Goal: Task Accomplishment & Management: Manage account settings

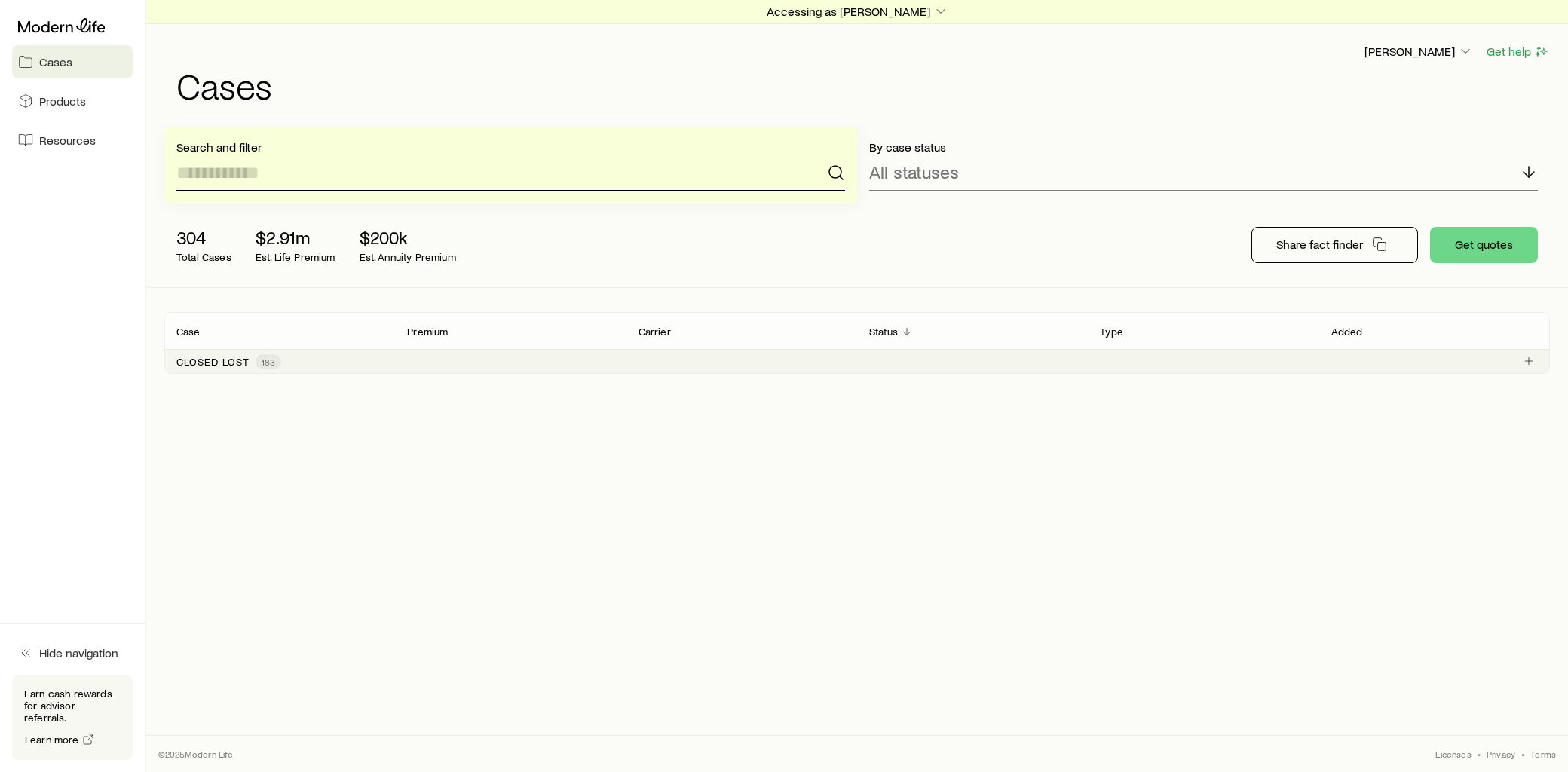
click at [280, 175] on input at bounding box center [510, 172] width 668 height 37
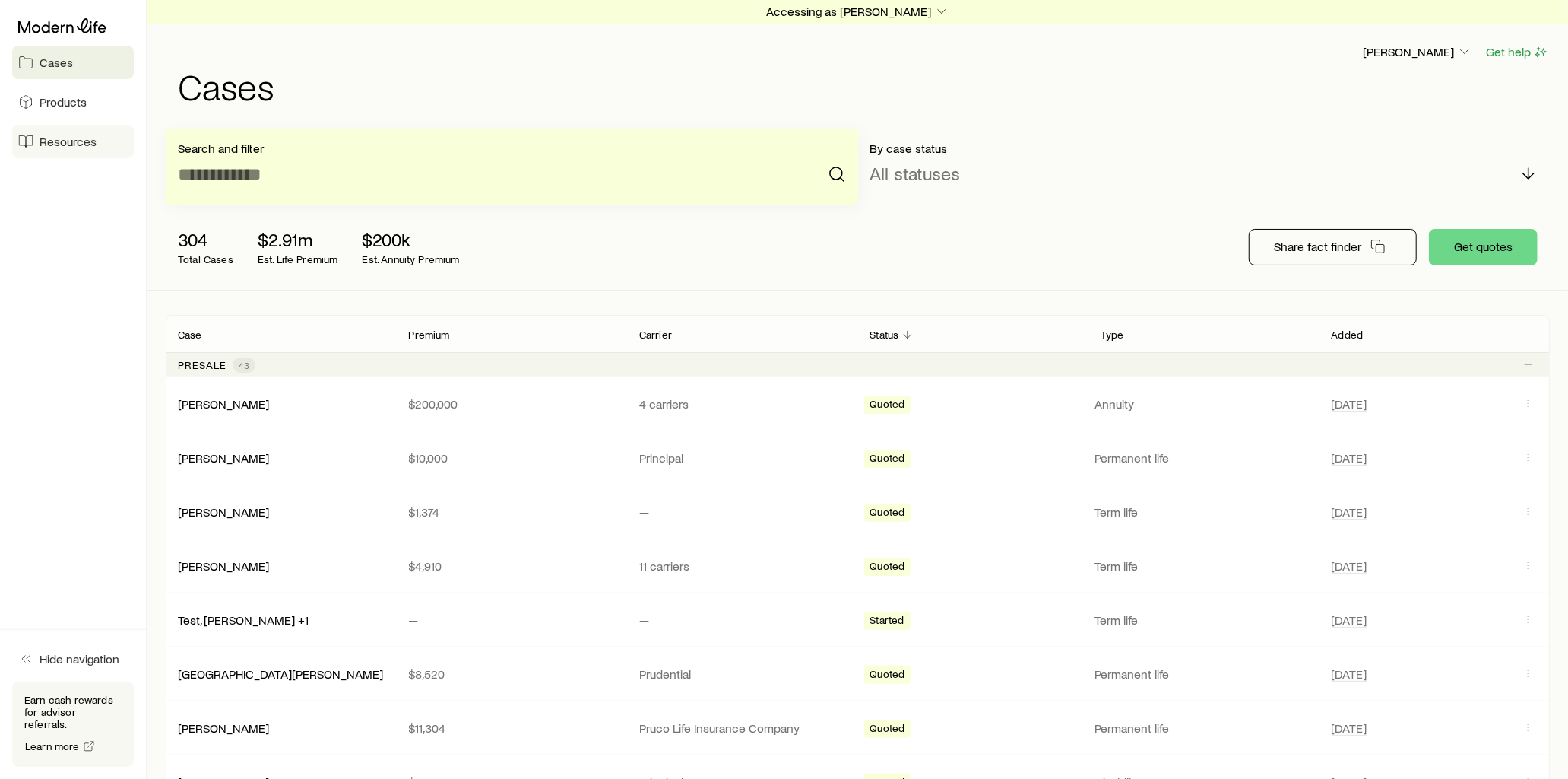
click at [90, 141] on span "Resources" at bounding box center [68, 141] width 57 height 16
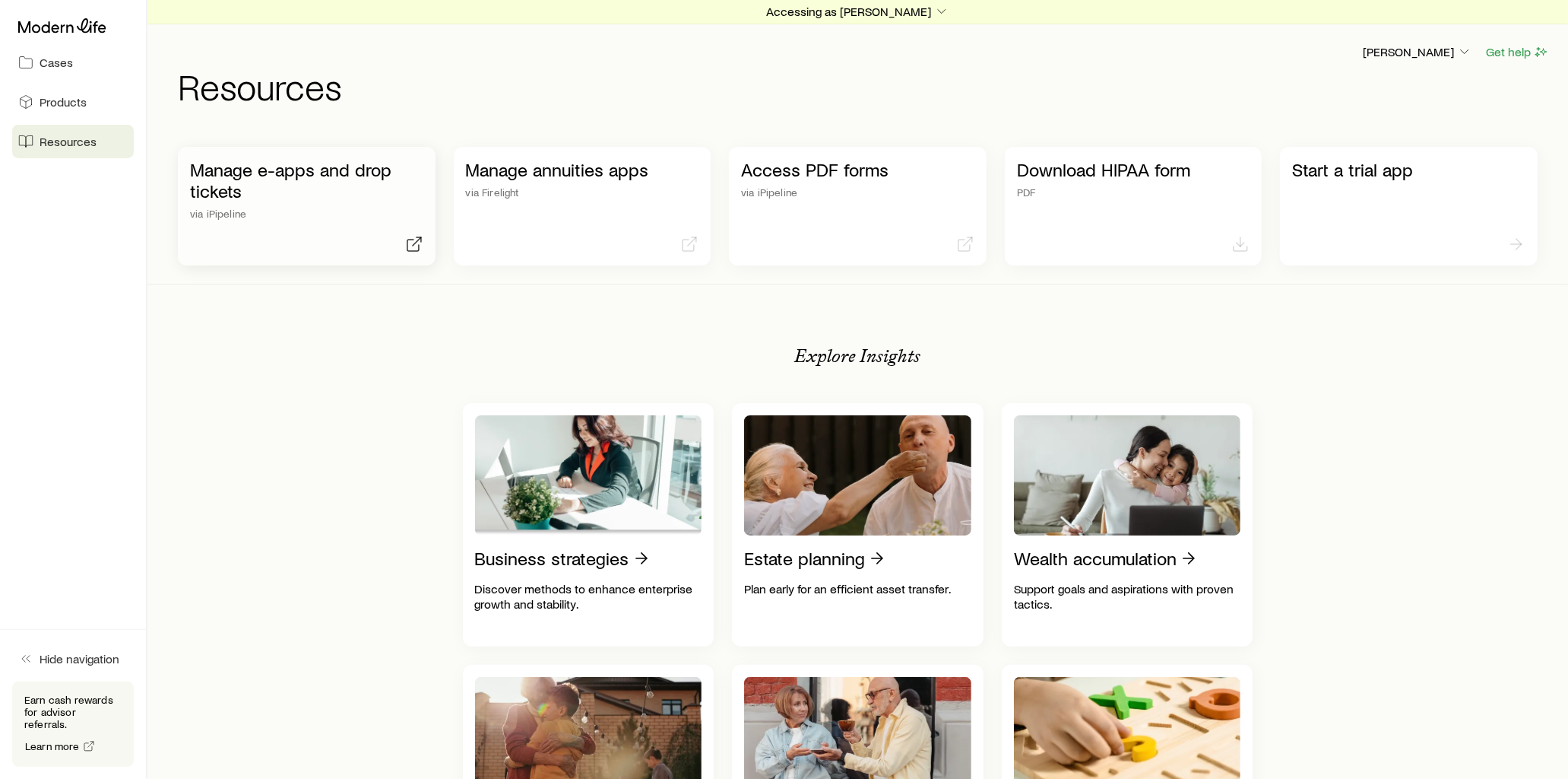
click at [363, 170] on p "Manage e-apps and drop tickets" at bounding box center [306, 180] width 233 height 43
click at [336, 165] on p "Manage e-apps and drop tickets" at bounding box center [306, 180] width 233 height 43
click at [41, 61] on span "Cases" at bounding box center [56, 62] width 34 height 16
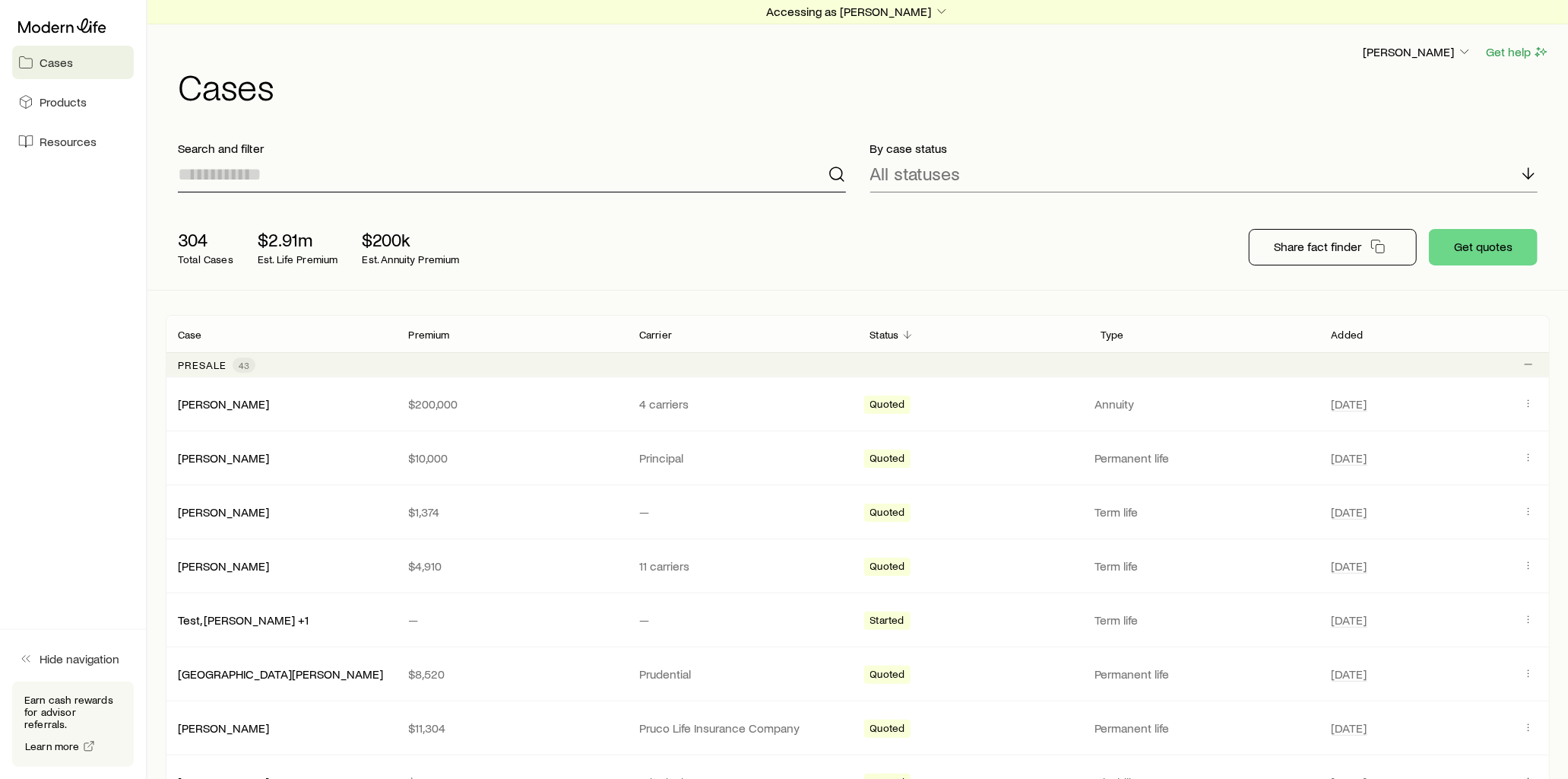
click at [291, 165] on input at bounding box center [512, 174] width 668 height 37
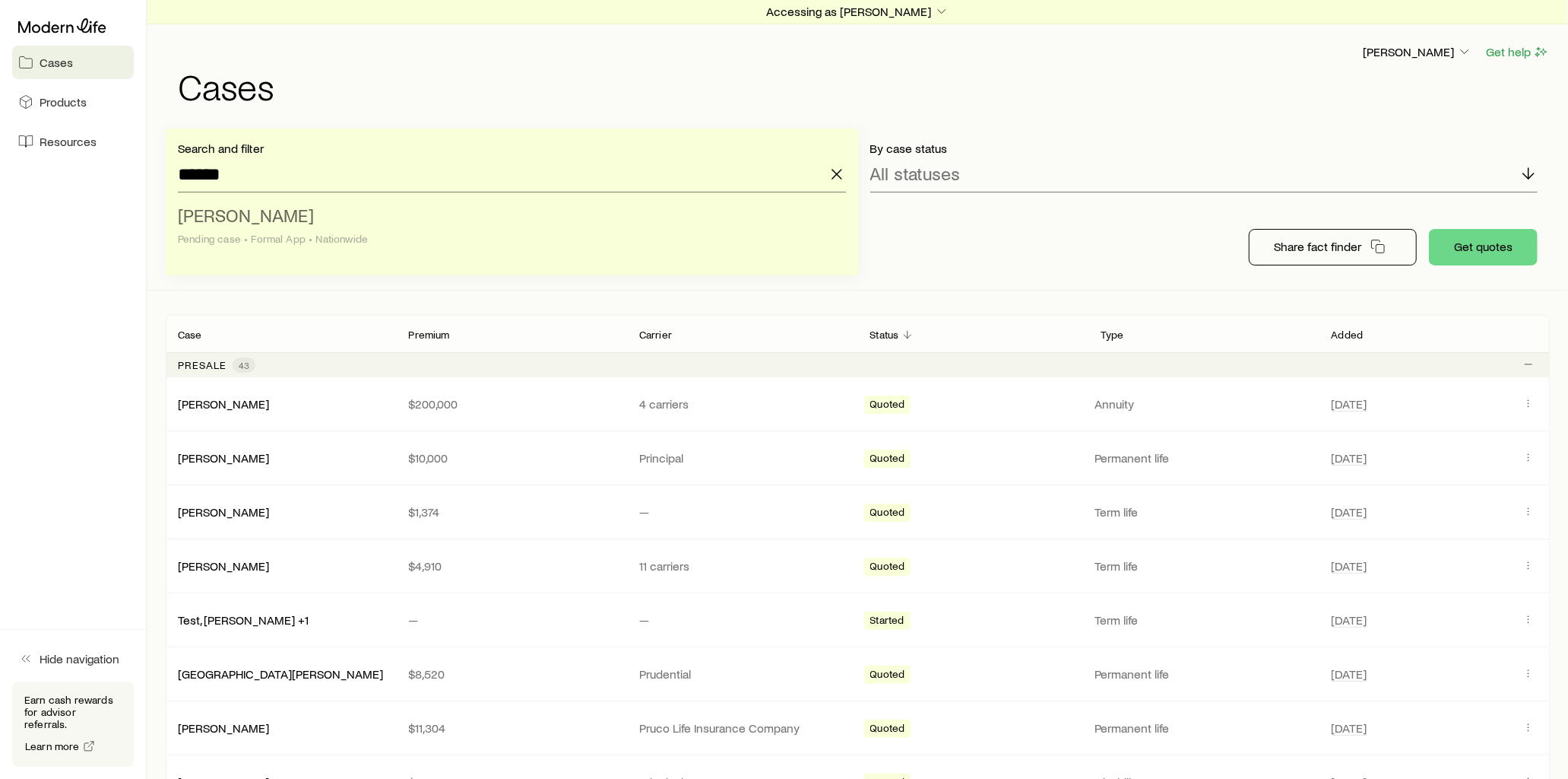
click at [336, 225] on li "[PERSON_NAME] case • Formal App • Nationwide" at bounding box center [507, 227] width 659 height 58
type input "**********"
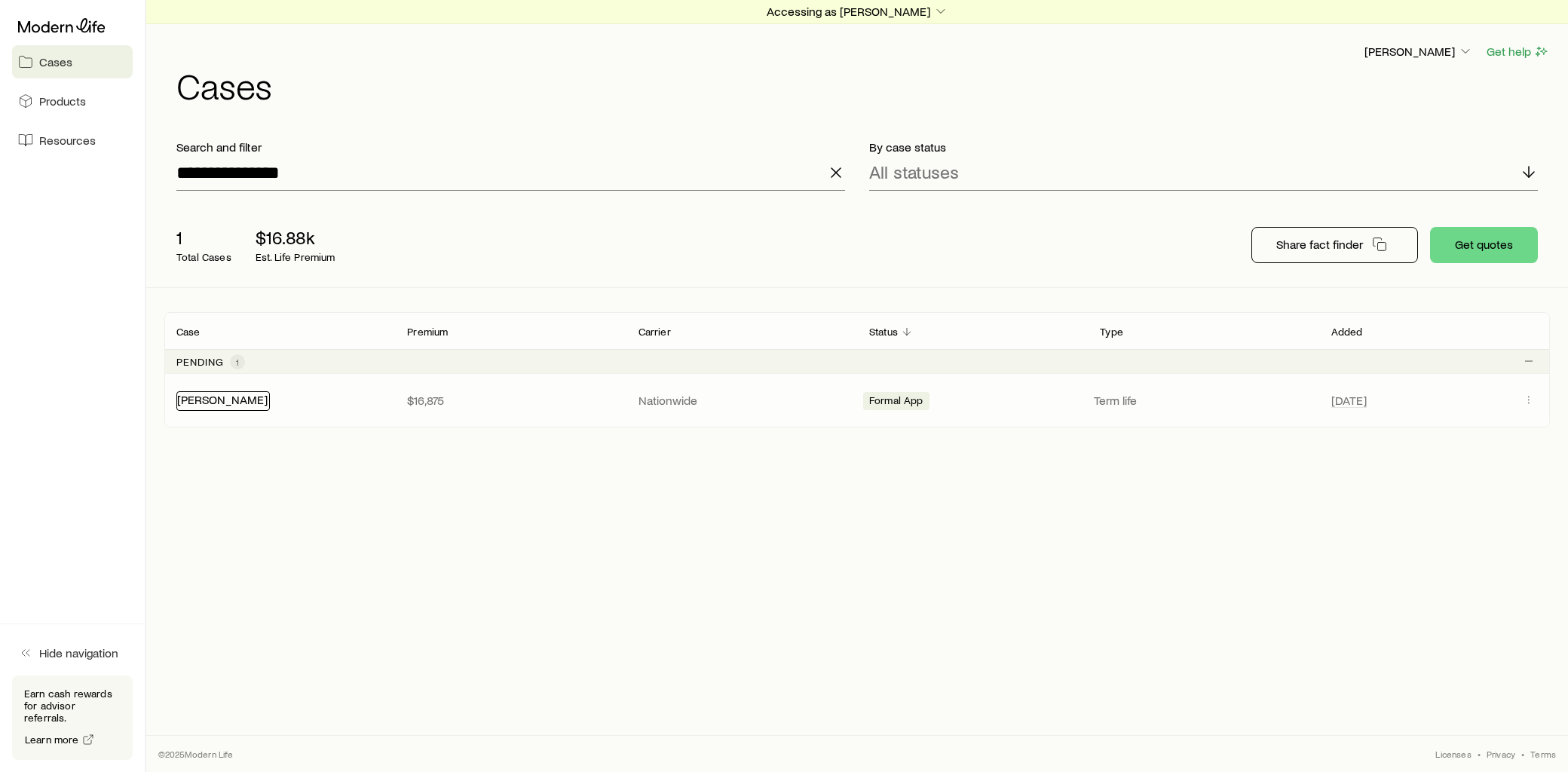
click at [253, 407] on div "[PERSON_NAME]" at bounding box center [222, 401] width 93 height 19
click at [239, 396] on link "[PERSON_NAME]" at bounding box center [222, 399] width 90 height 15
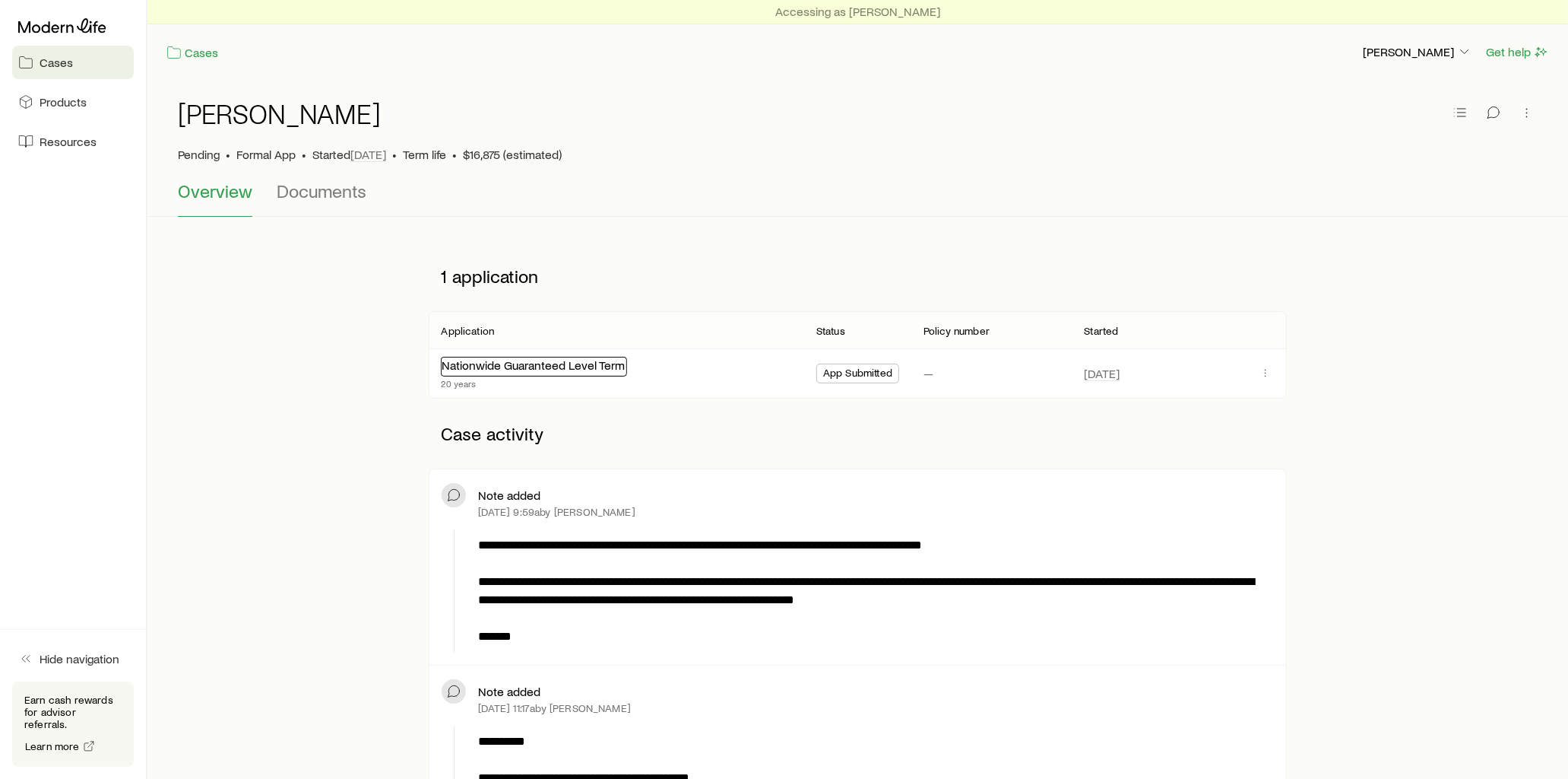
click at [563, 364] on link "Nationwide Guaranteed Level Term" at bounding box center [533, 365] width 183 height 15
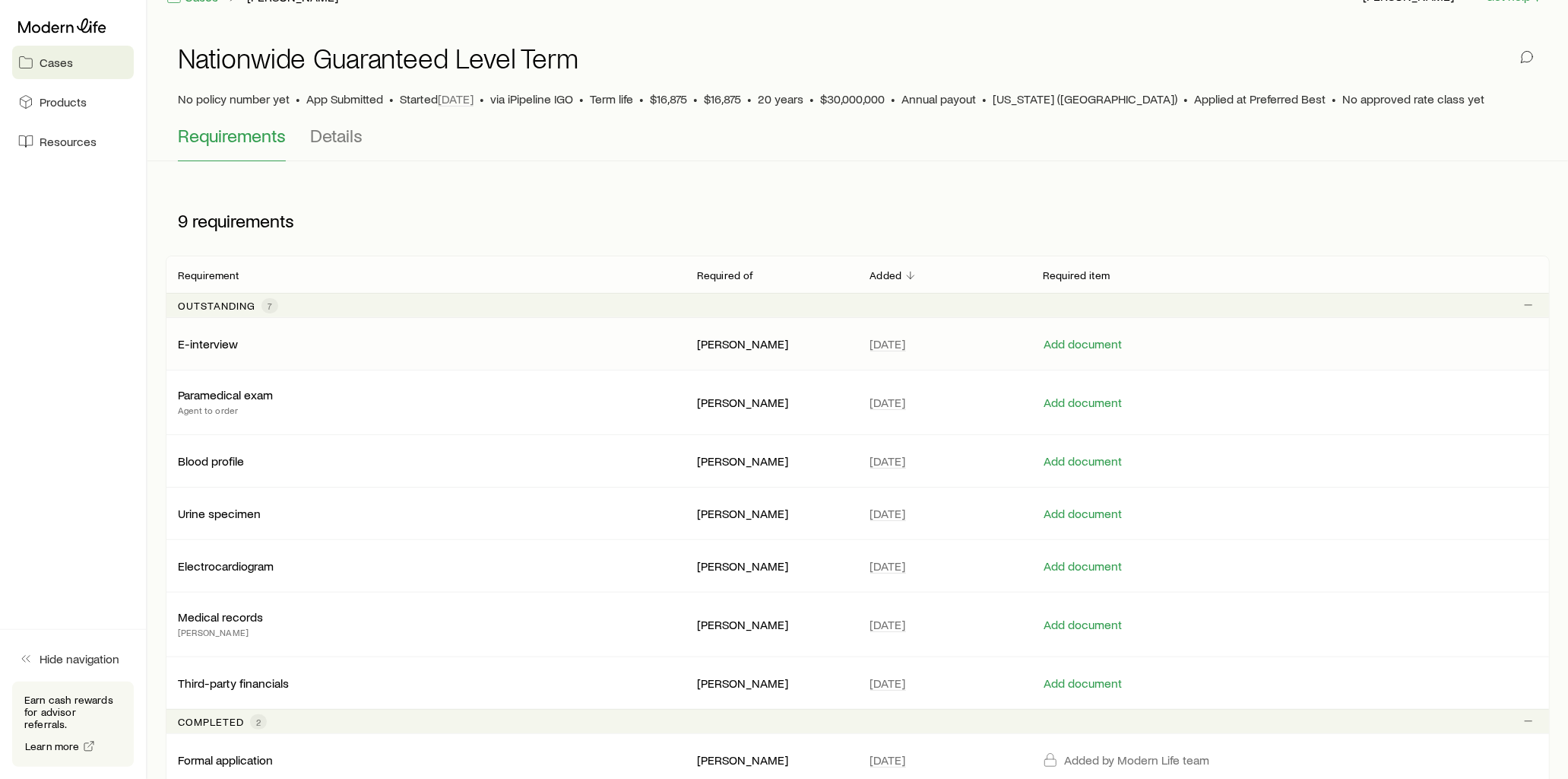
scroll to position [84, 0]
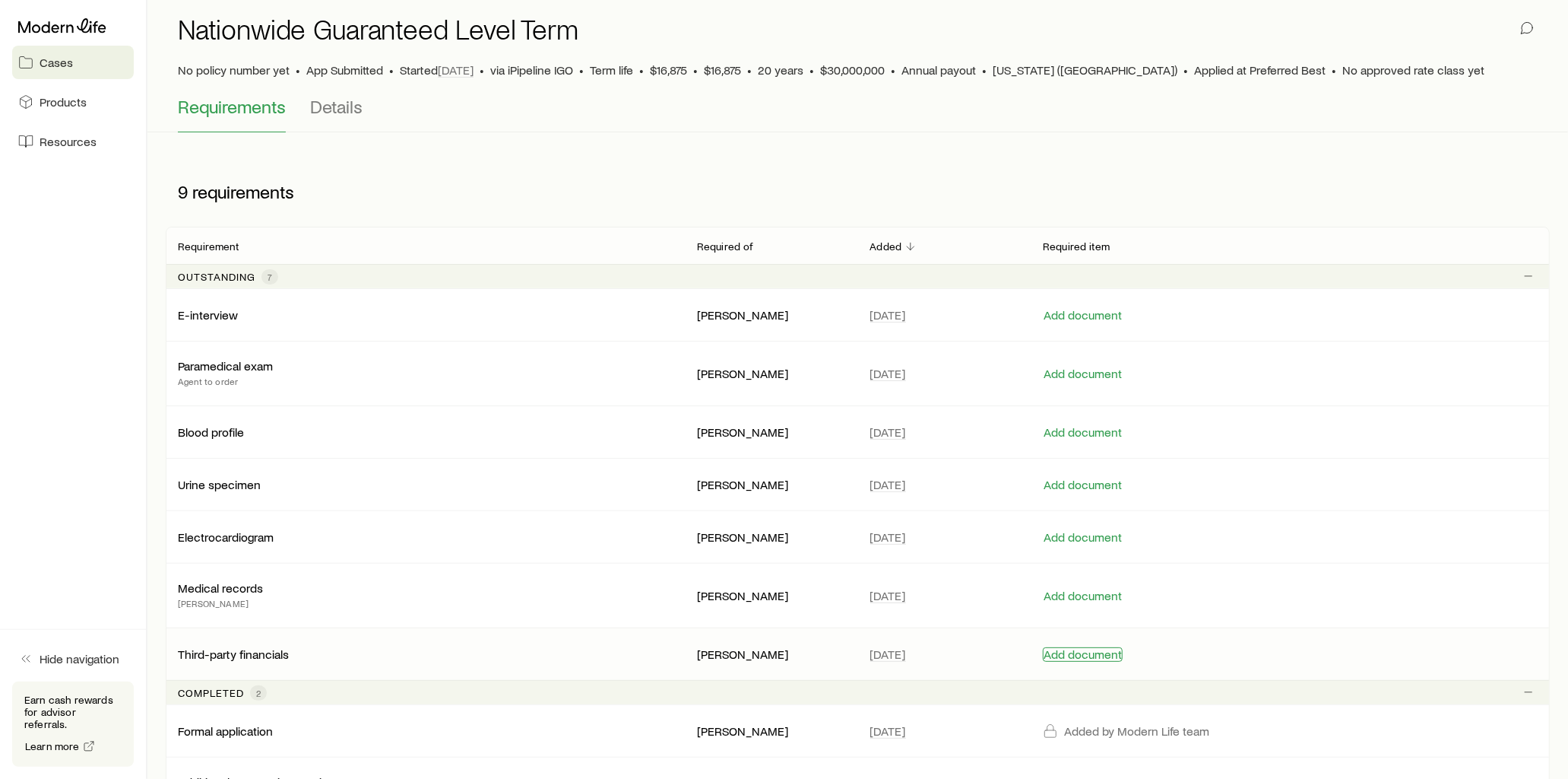
click at [1064, 658] on button "Add document" at bounding box center [1082, 654] width 79 height 15
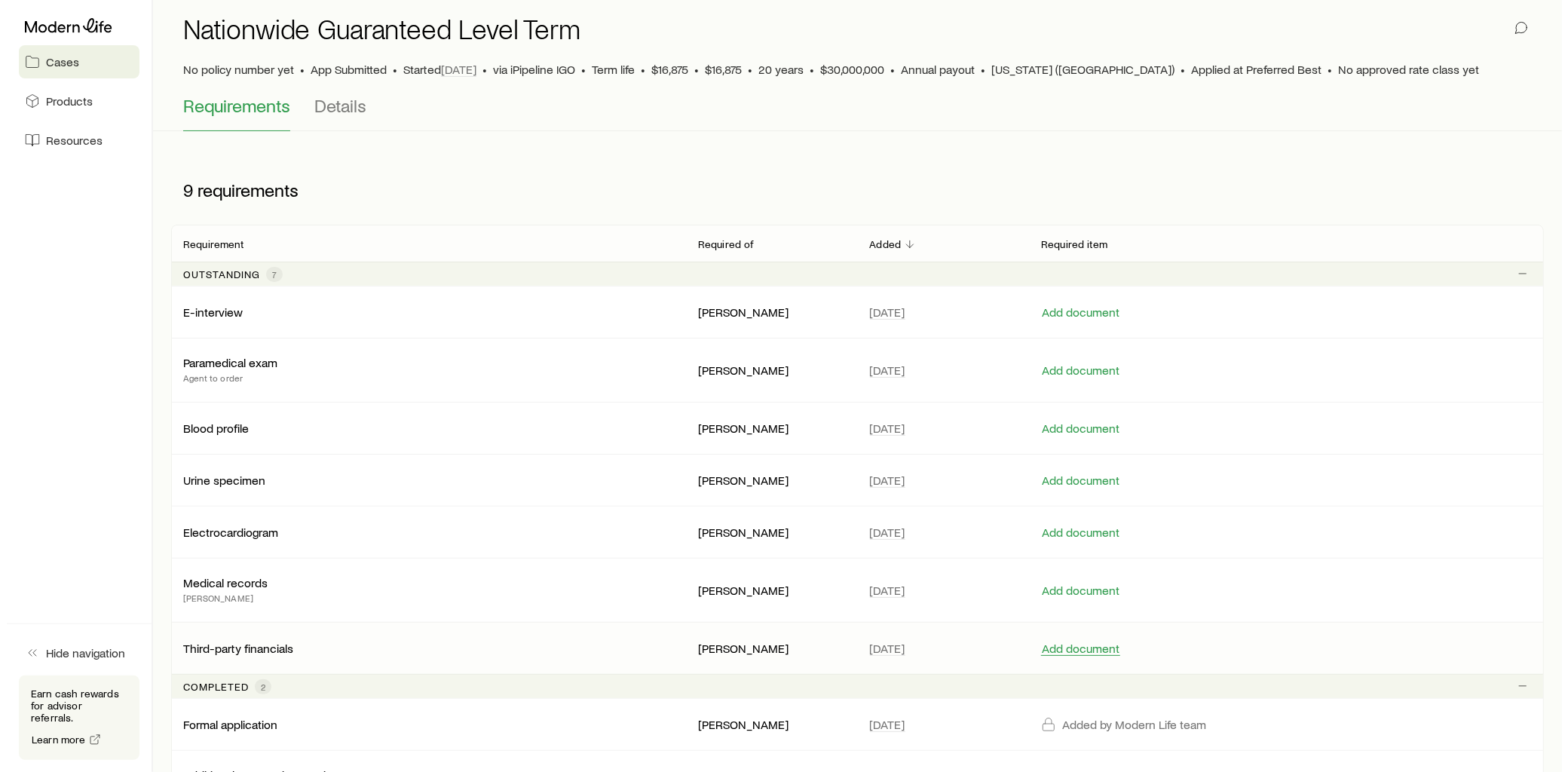
scroll to position [0, 0]
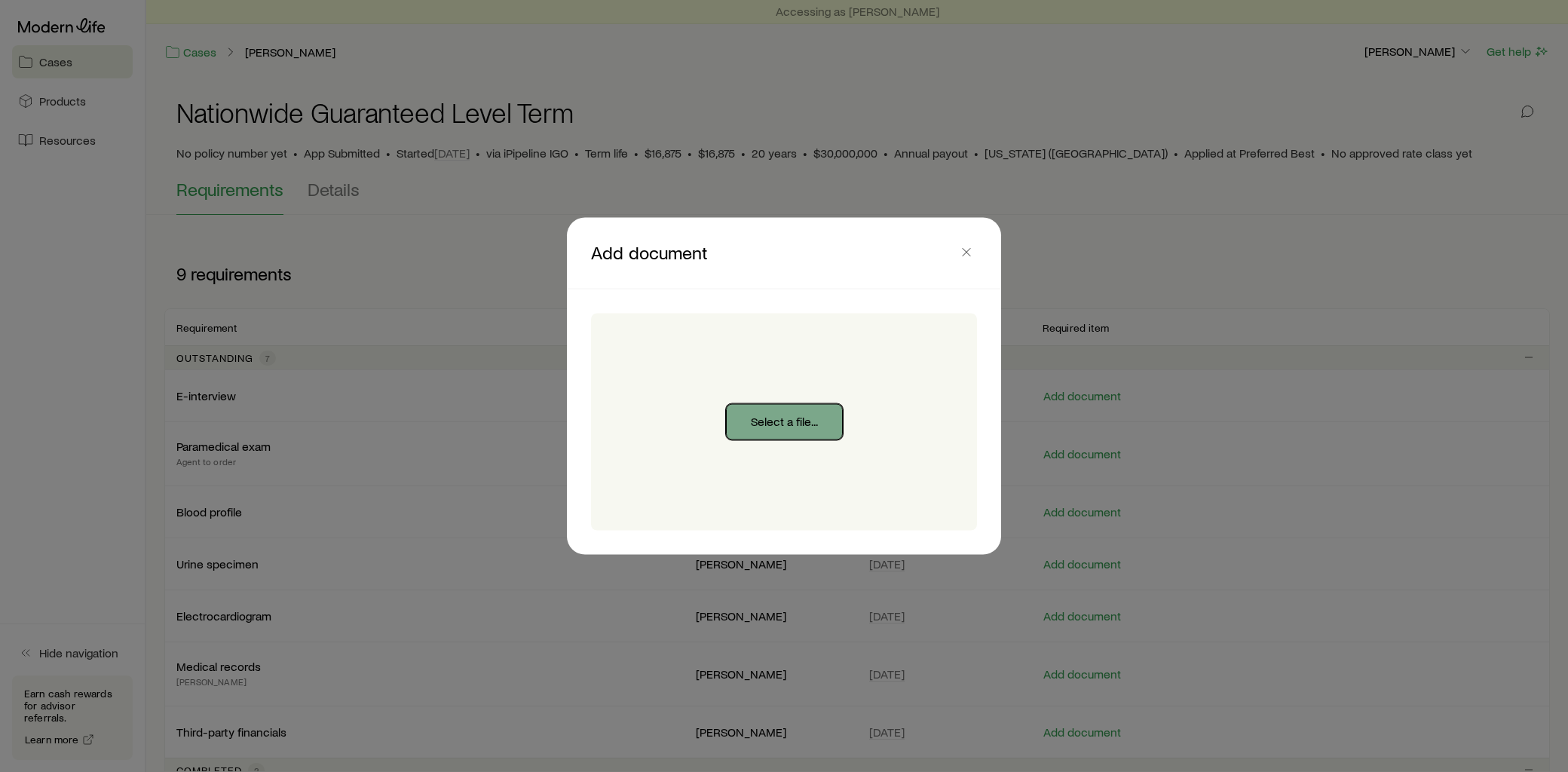
click at [776, 427] on button "Select a file..." at bounding box center [784, 422] width 117 height 37
click at [974, 252] on button "button" at bounding box center [966, 252] width 21 height 21
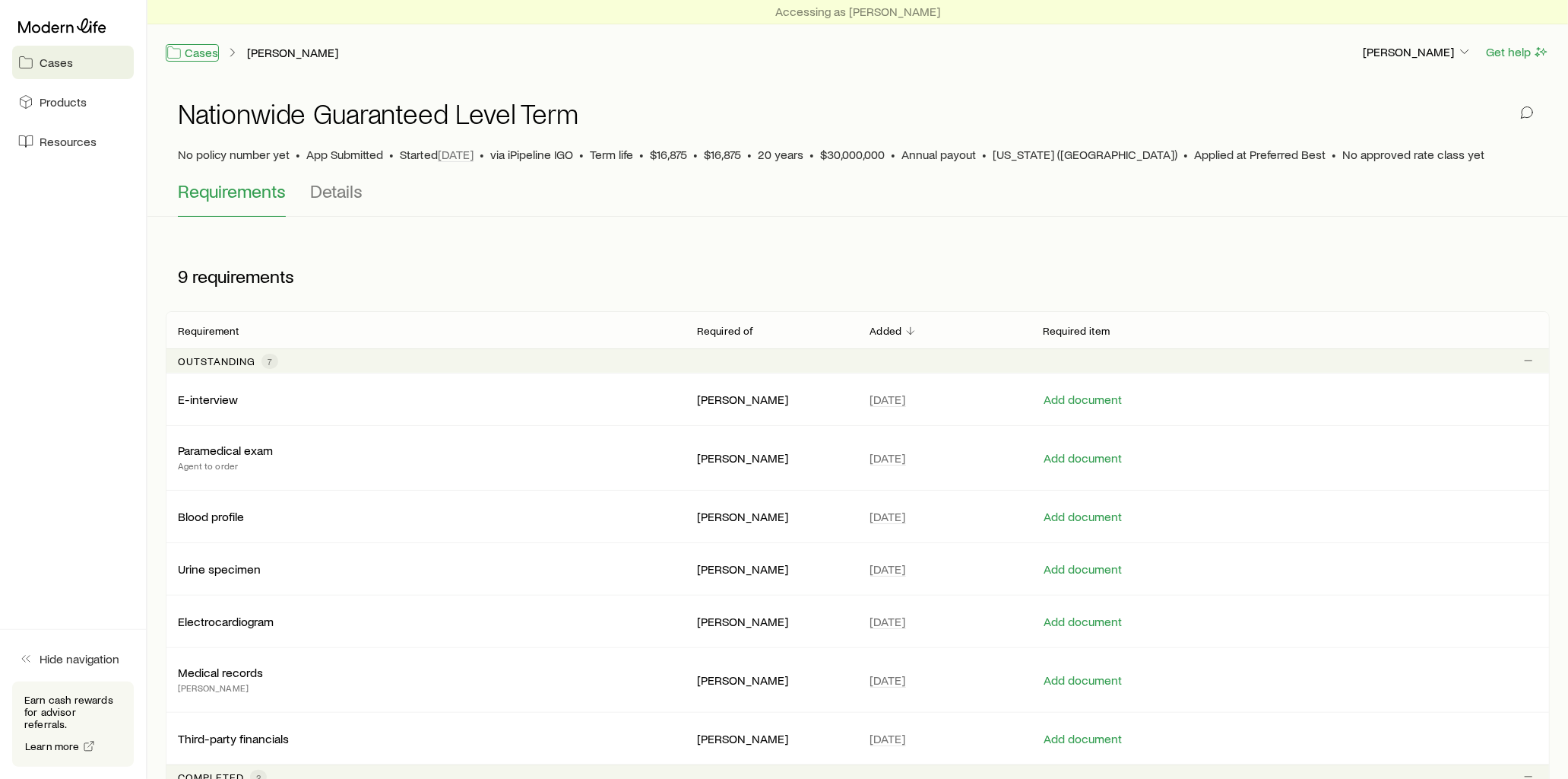
click at [201, 55] on link "Cases" at bounding box center [192, 52] width 53 height 17
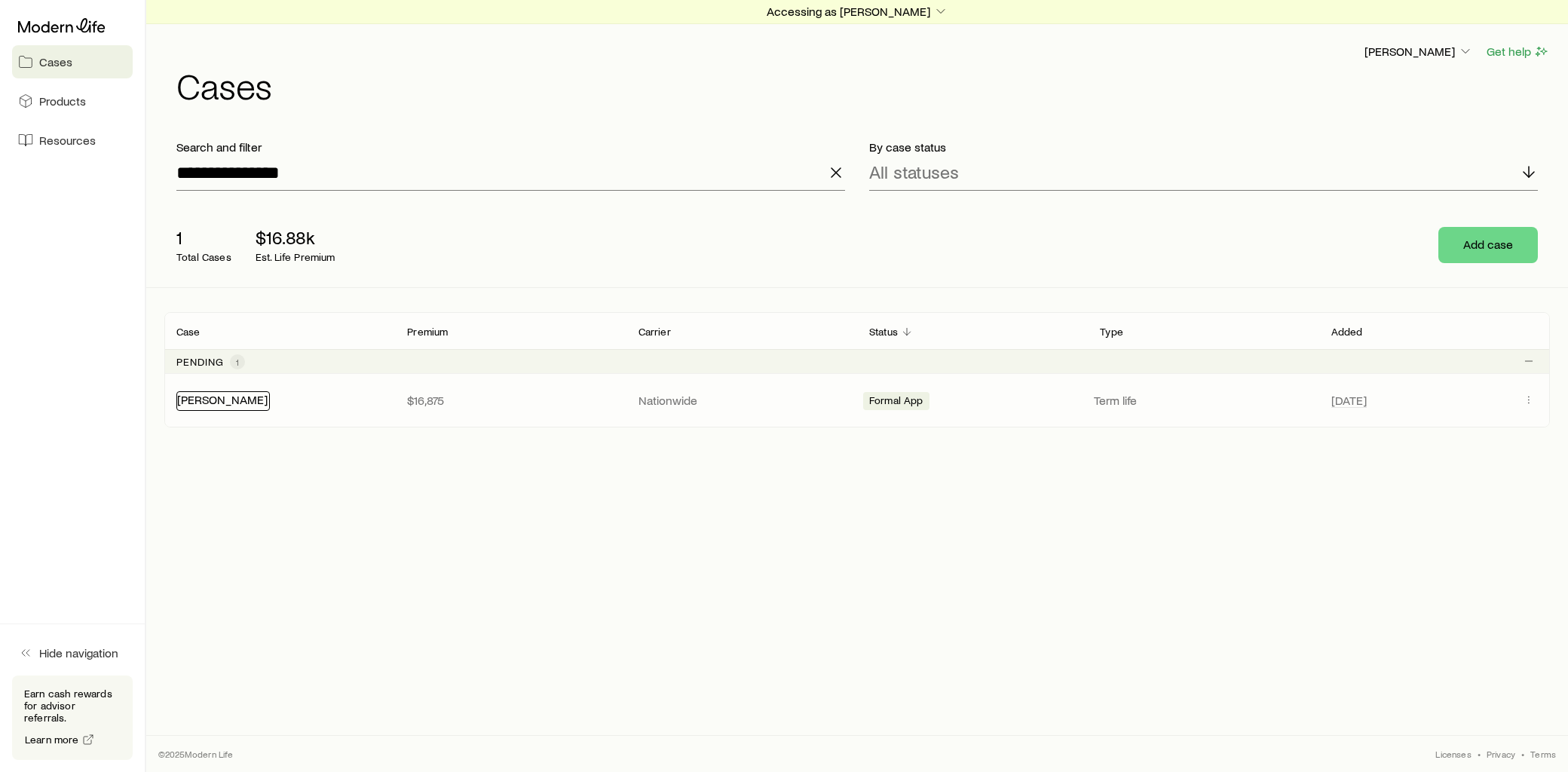
click at [230, 401] on link "[PERSON_NAME]" at bounding box center [222, 399] width 90 height 15
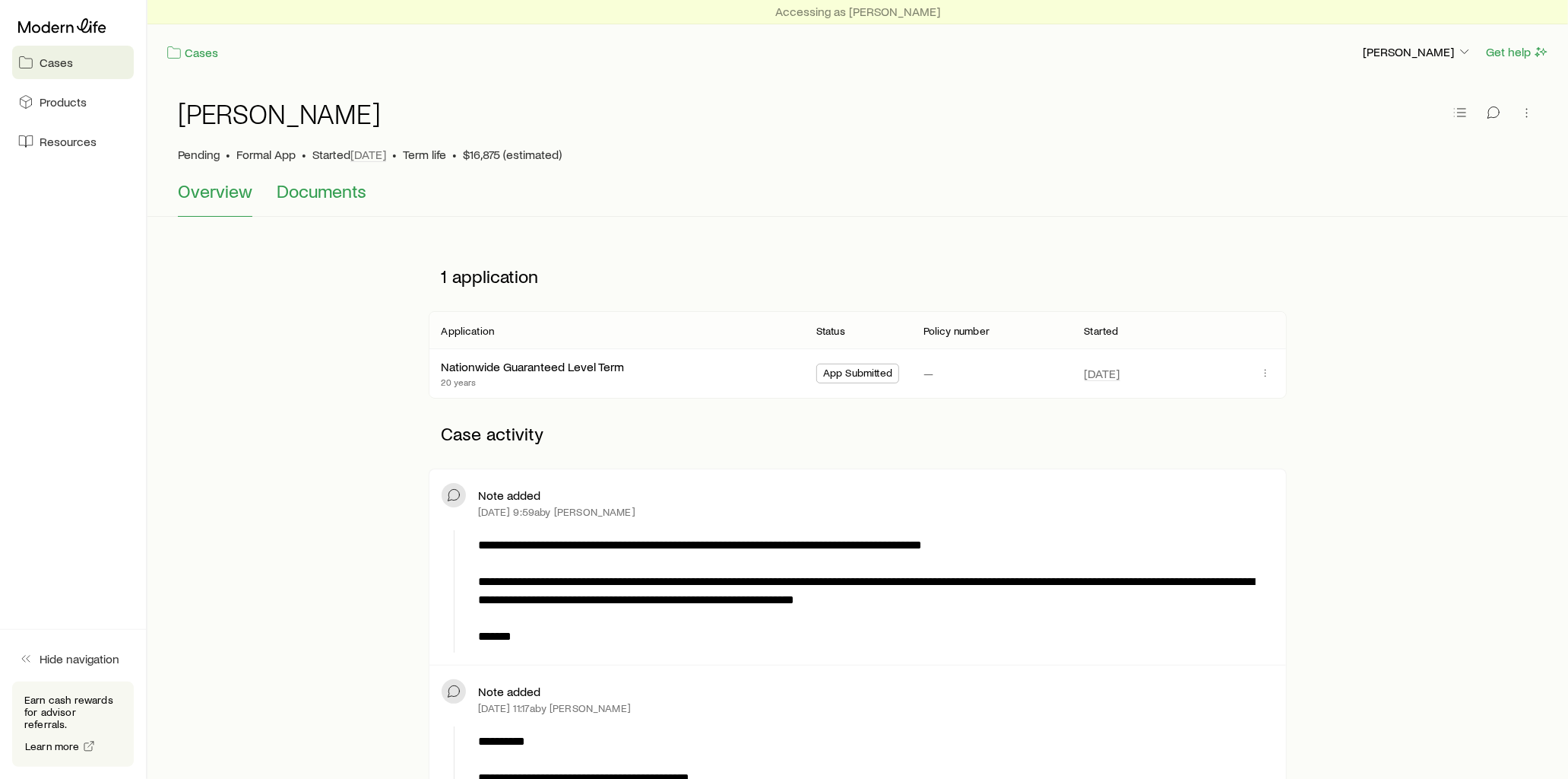
click at [353, 192] on span "Documents" at bounding box center [322, 191] width 90 height 21
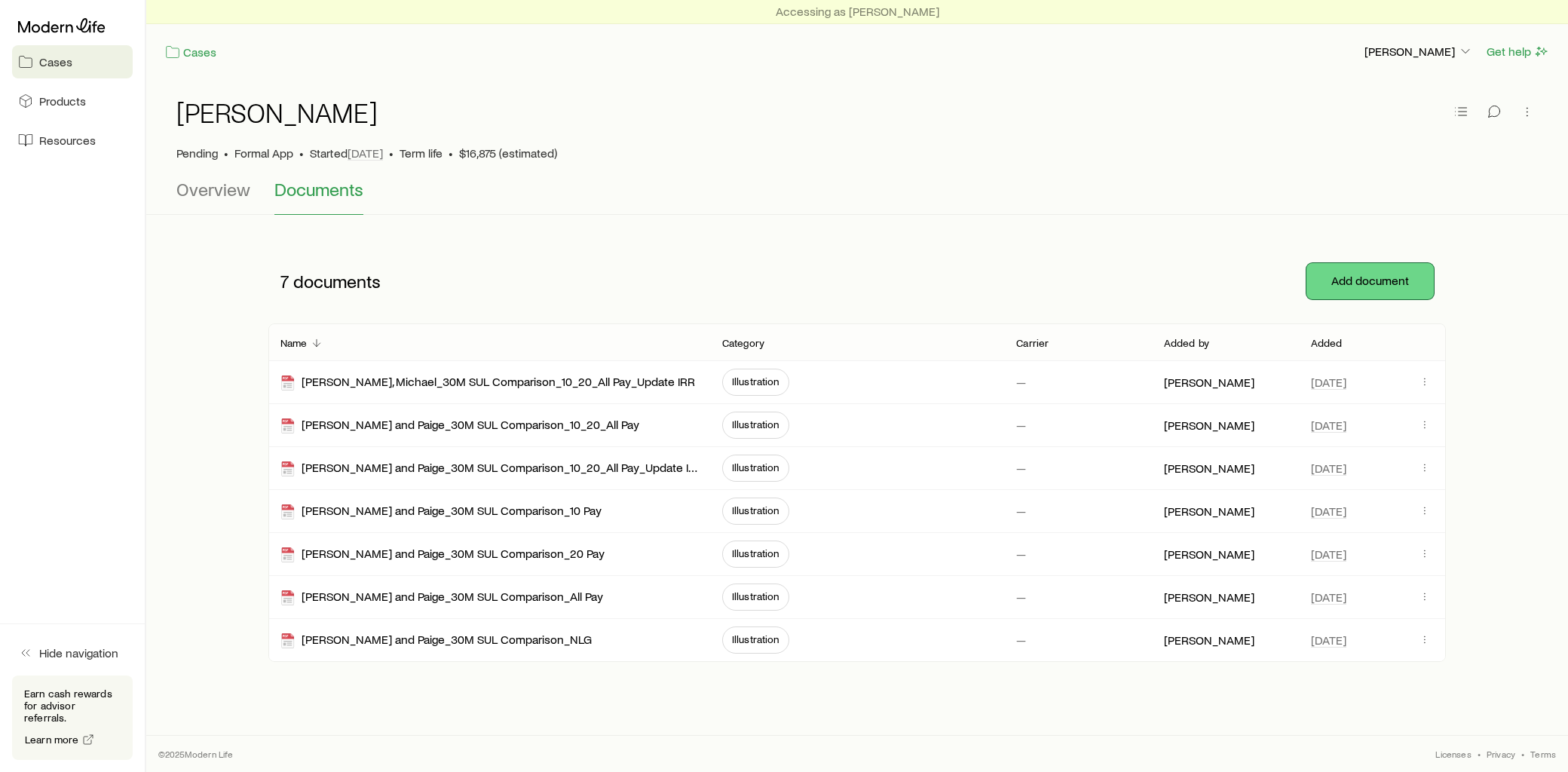
click at [1395, 283] on button "Add document" at bounding box center [1370, 281] width 127 height 37
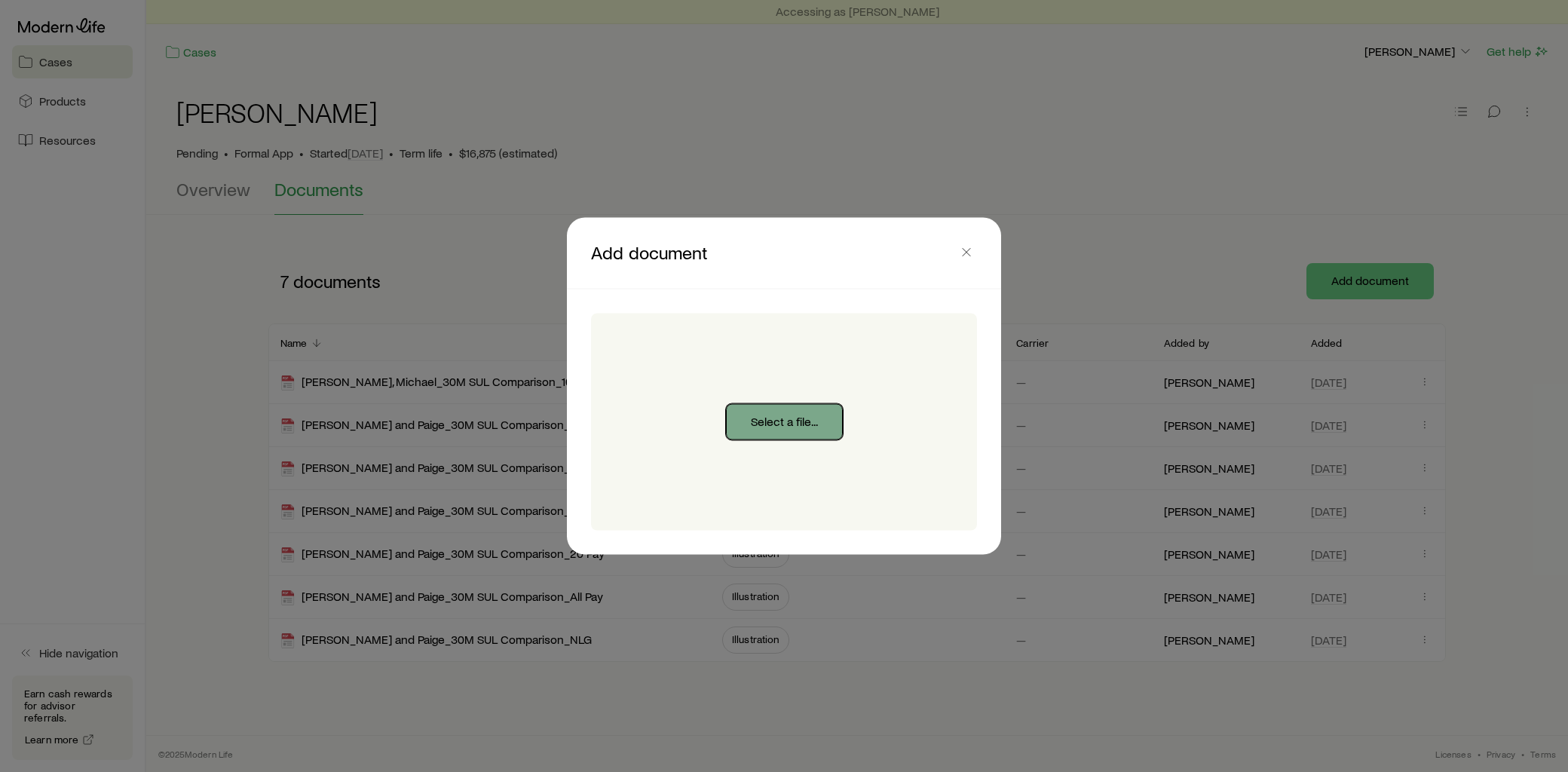
click at [825, 421] on button "Select a file..." at bounding box center [784, 422] width 117 height 37
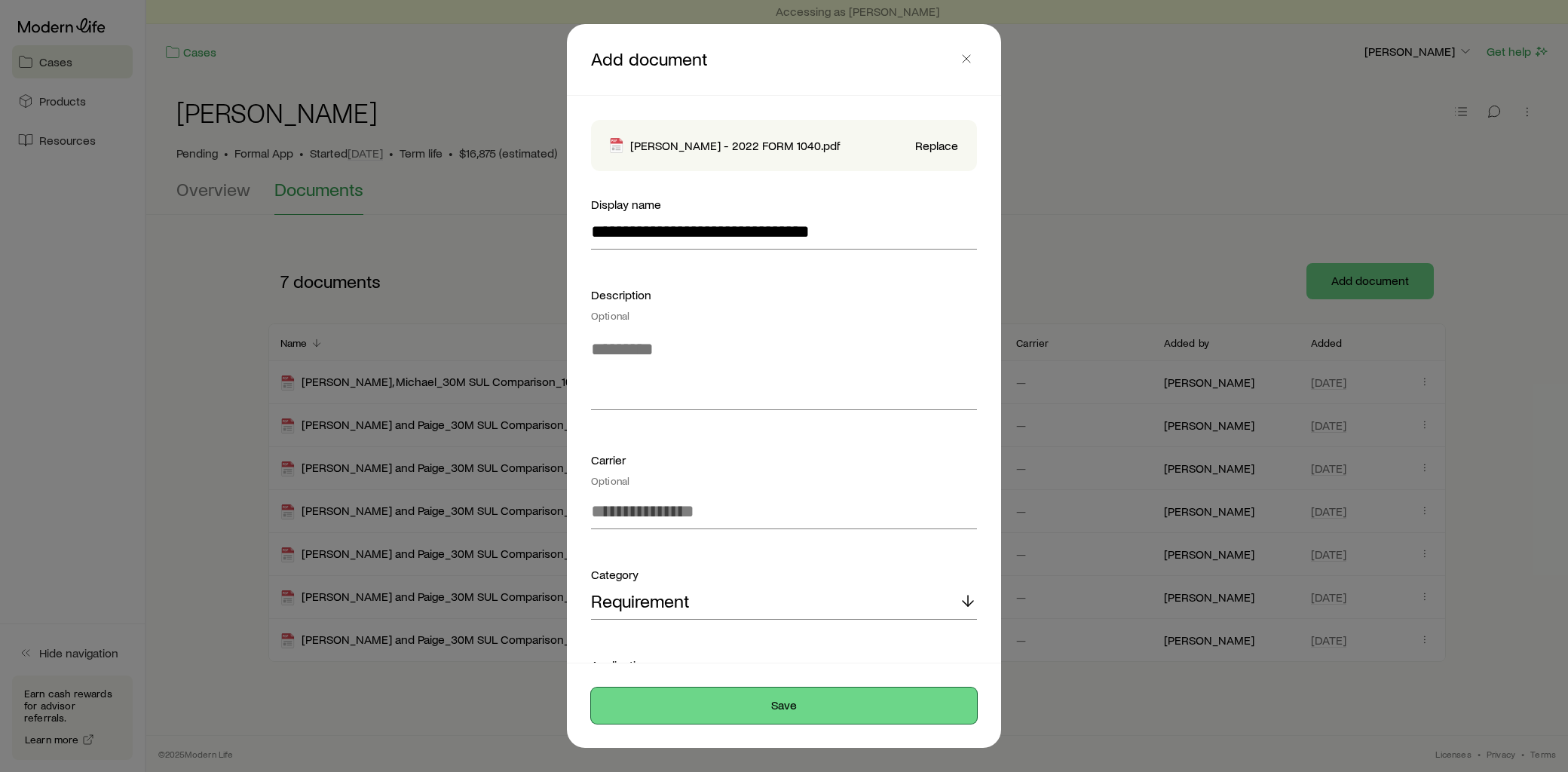
click at [775, 709] on button "Save" at bounding box center [784, 705] width 386 height 37
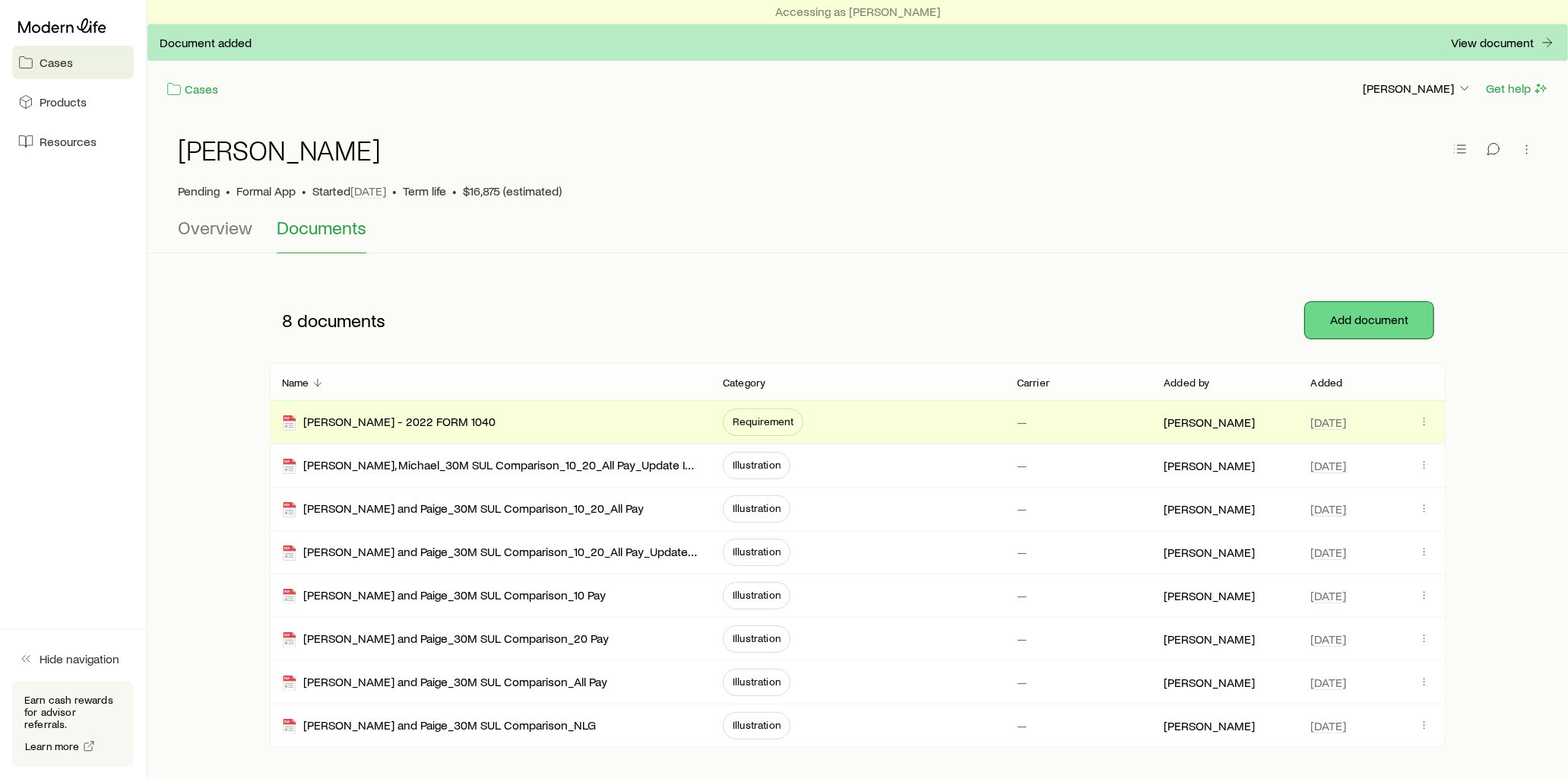
click at [1364, 308] on button "Add document" at bounding box center [1369, 320] width 129 height 37
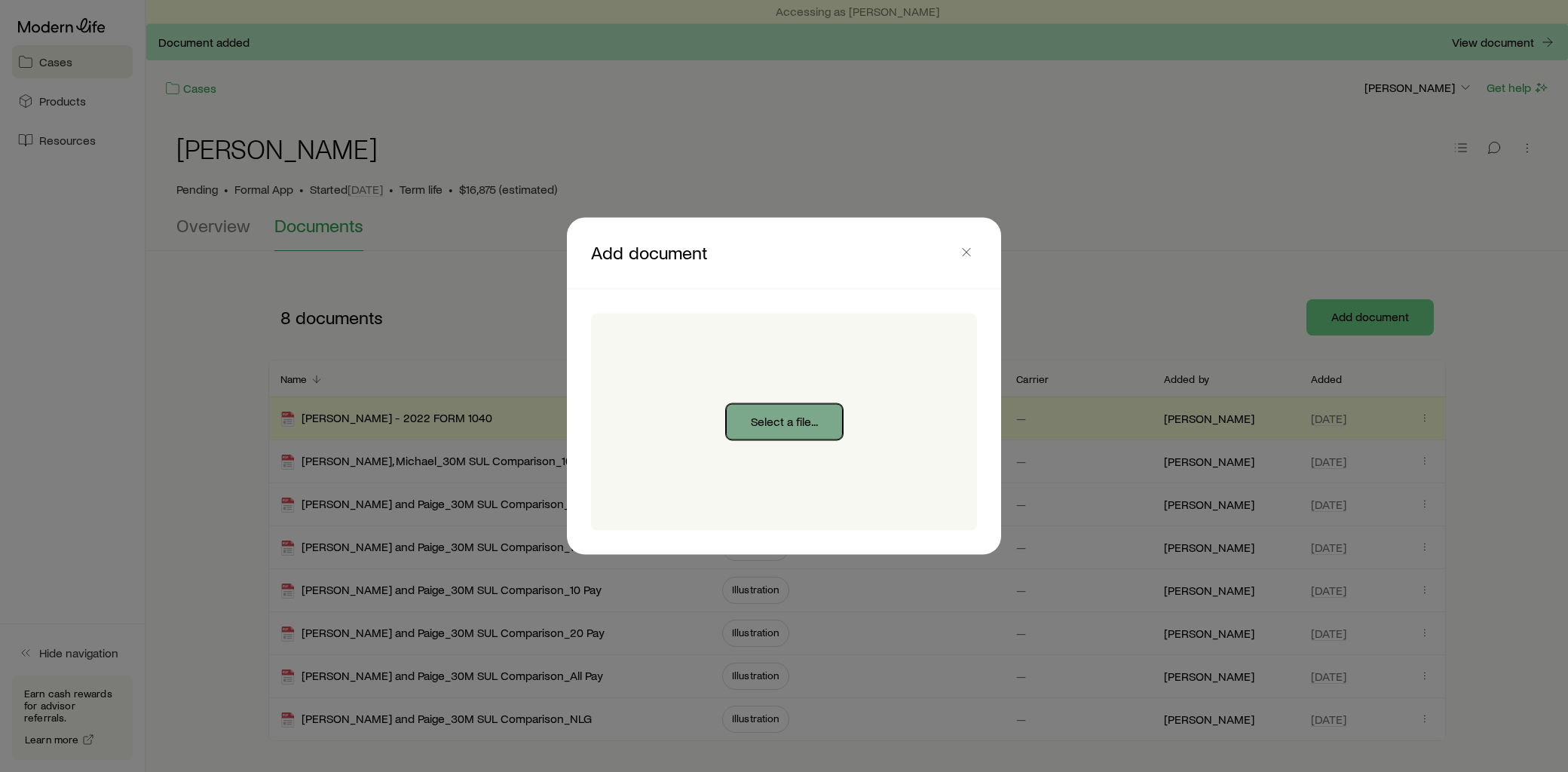
click at [812, 416] on button "Select a file..." at bounding box center [784, 422] width 117 height 37
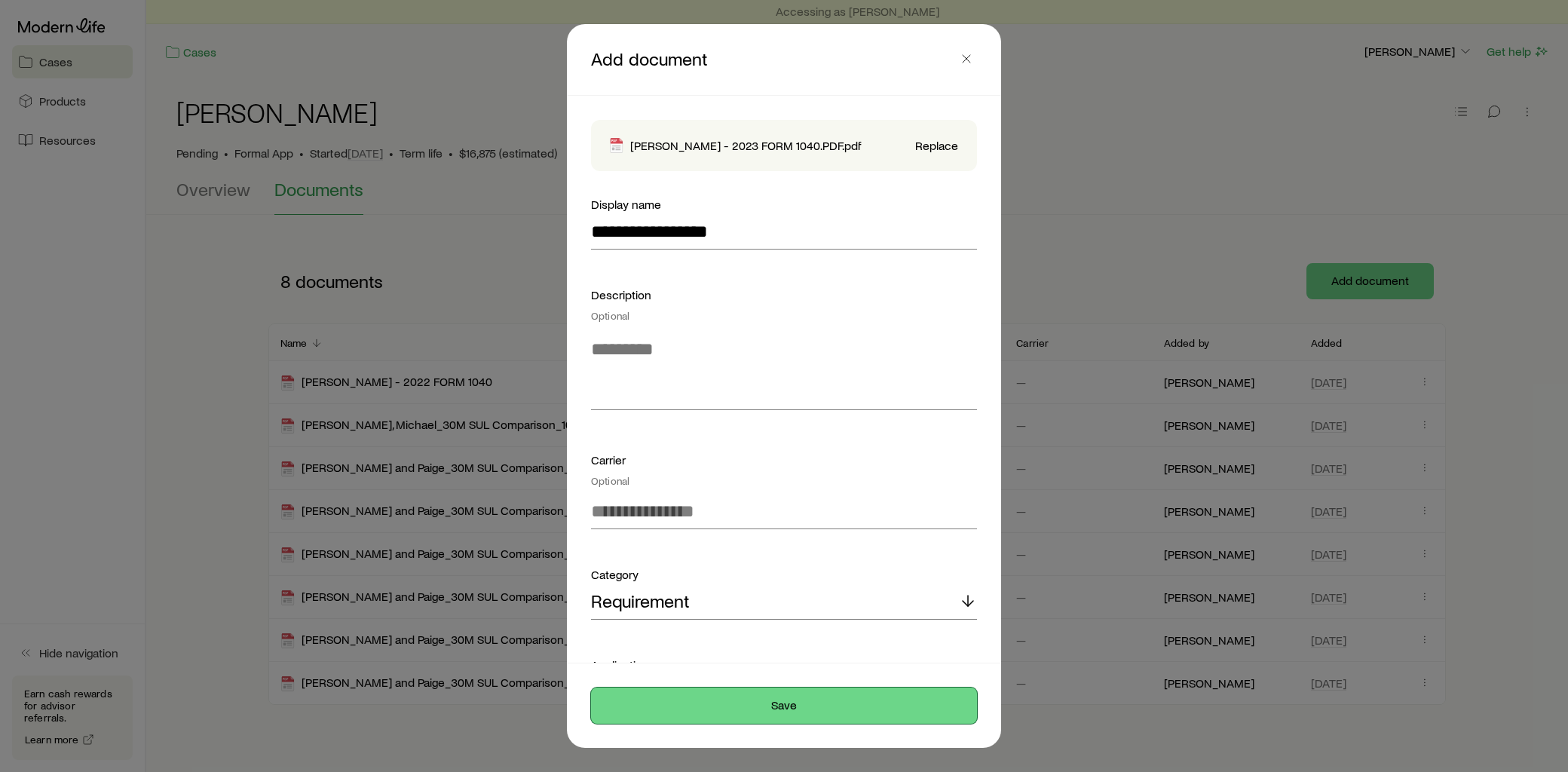
click at [814, 706] on button "Save" at bounding box center [784, 705] width 386 height 37
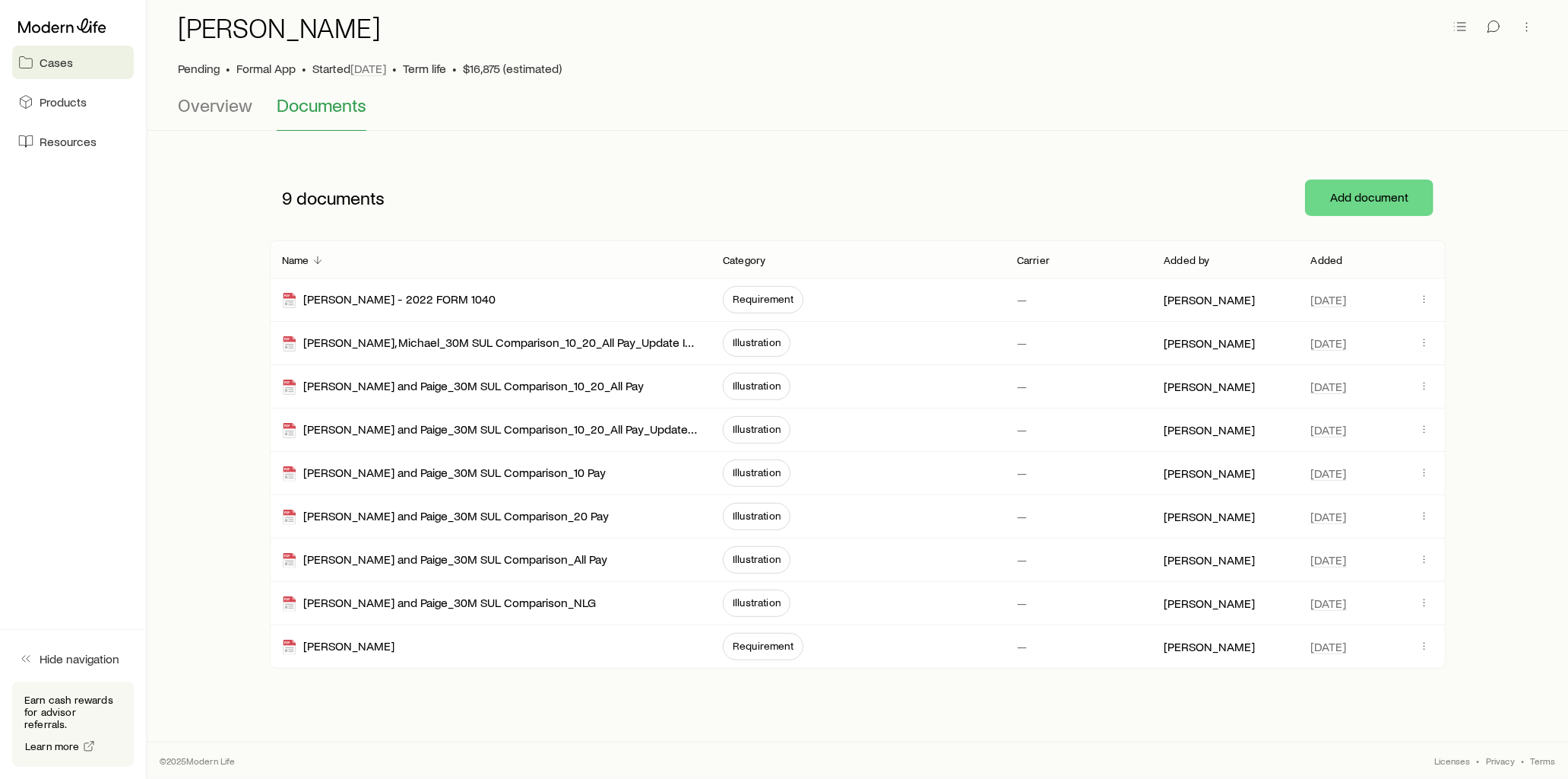
scroll to position [86, 0]
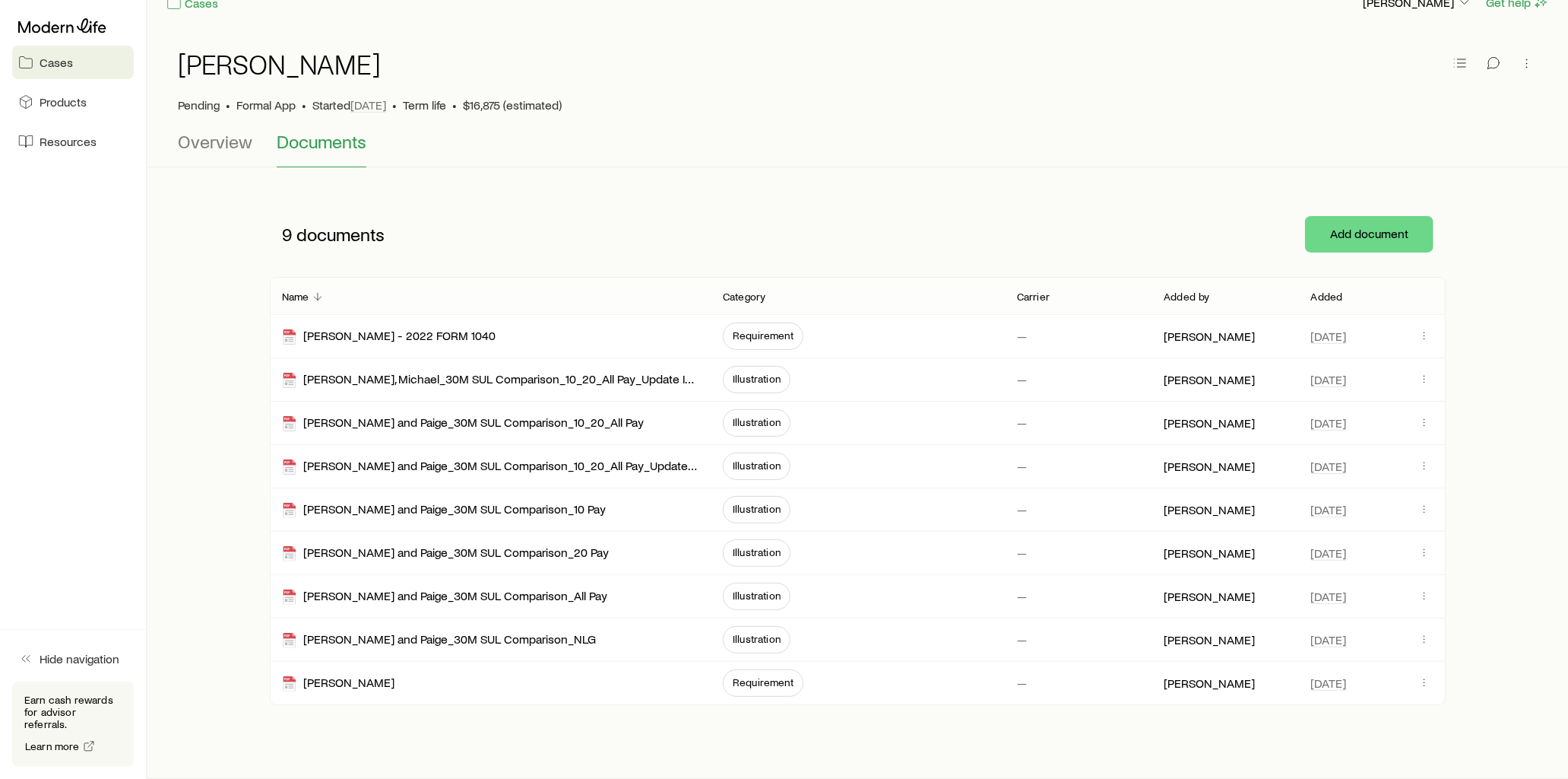
click at [1330, 291] on p "Added" at bounding box center [1326, 297] width 32 height 12
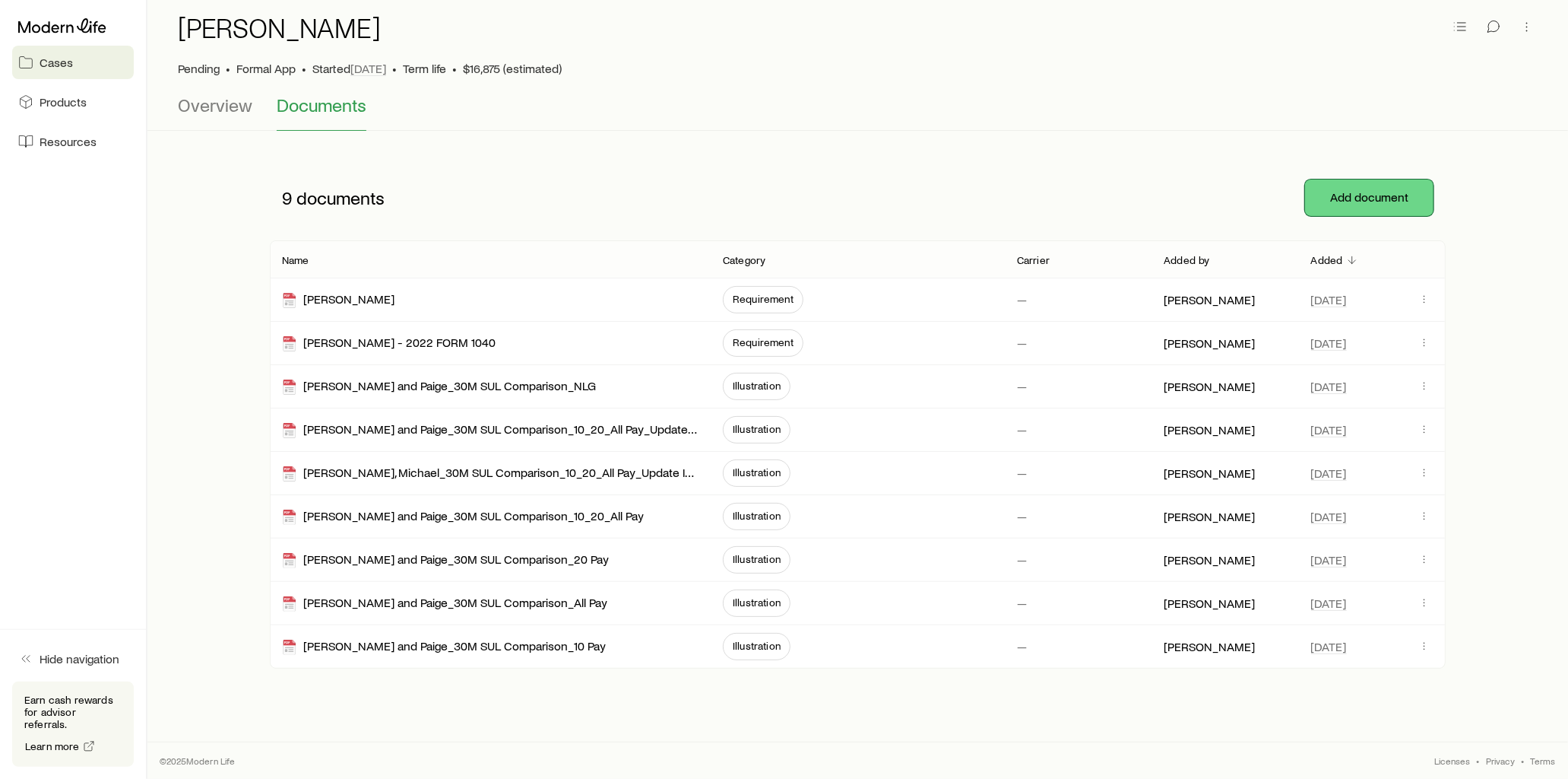
click at [1340, 195] on button "Add document" at bounding box center [1369, 197] width 129 height 37
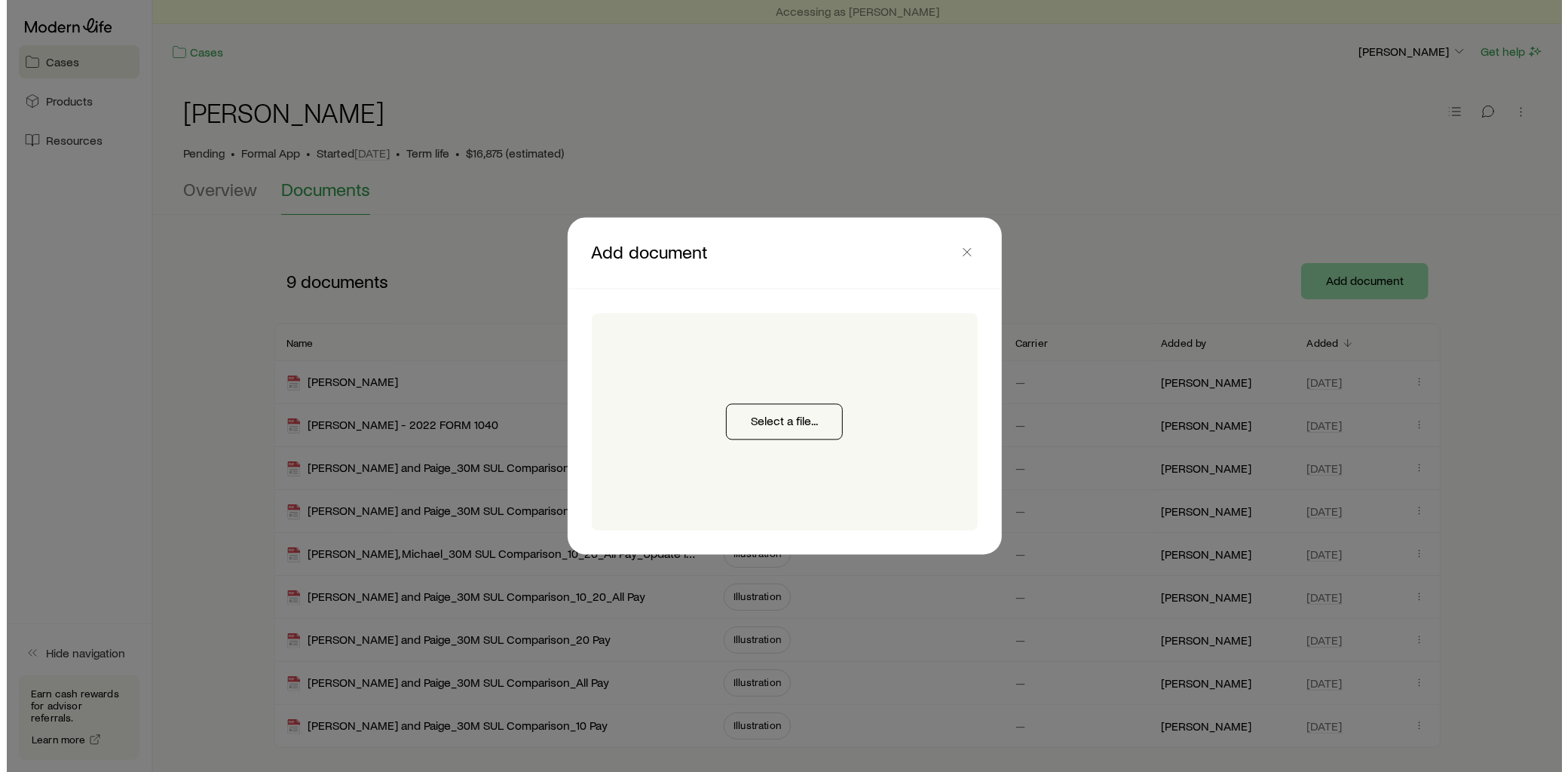
scroll to position [0, 0]
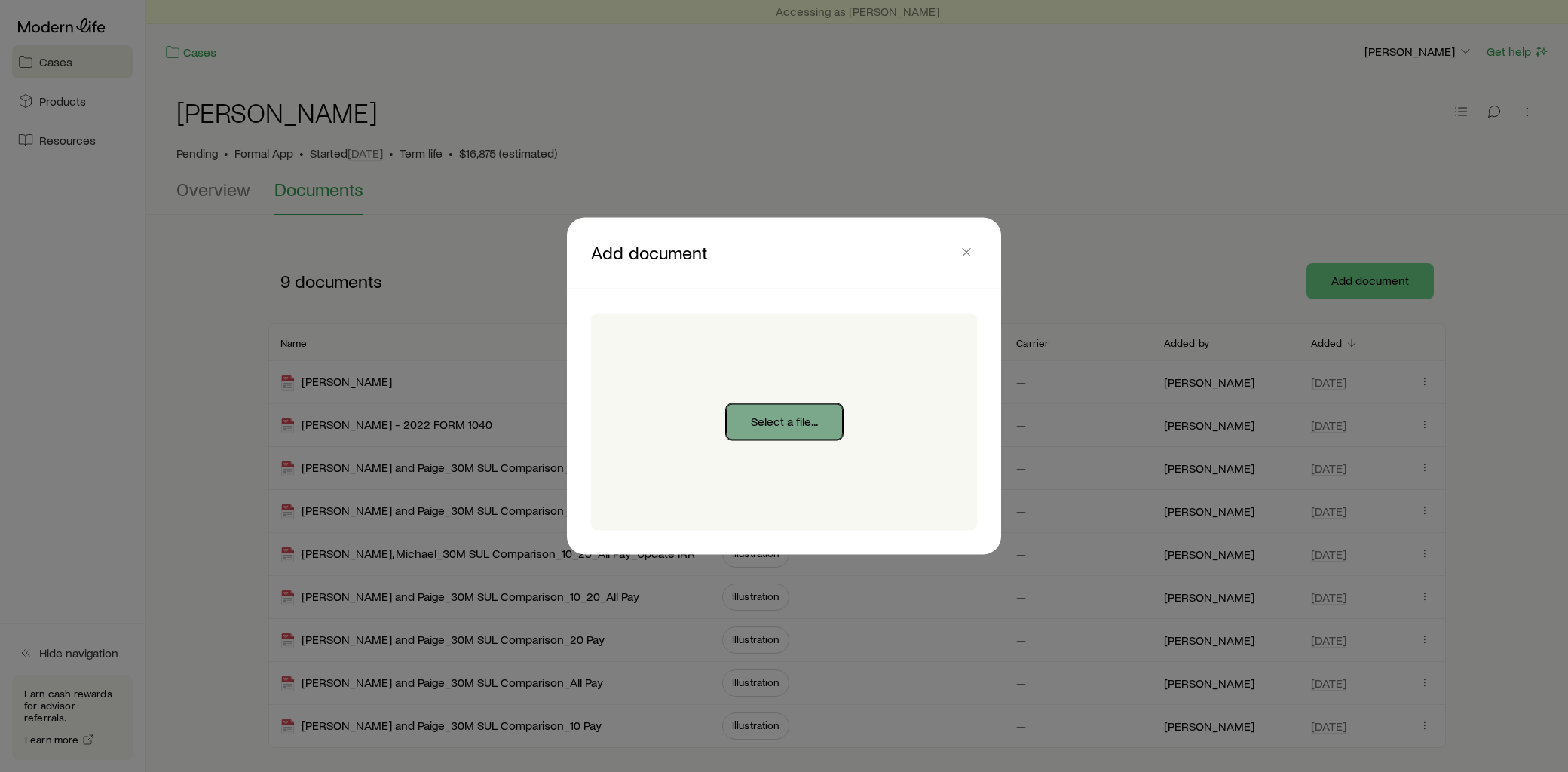
click at [811, 418] on button "Select a file..." at bounding box center [784, 422] width 117 height 37
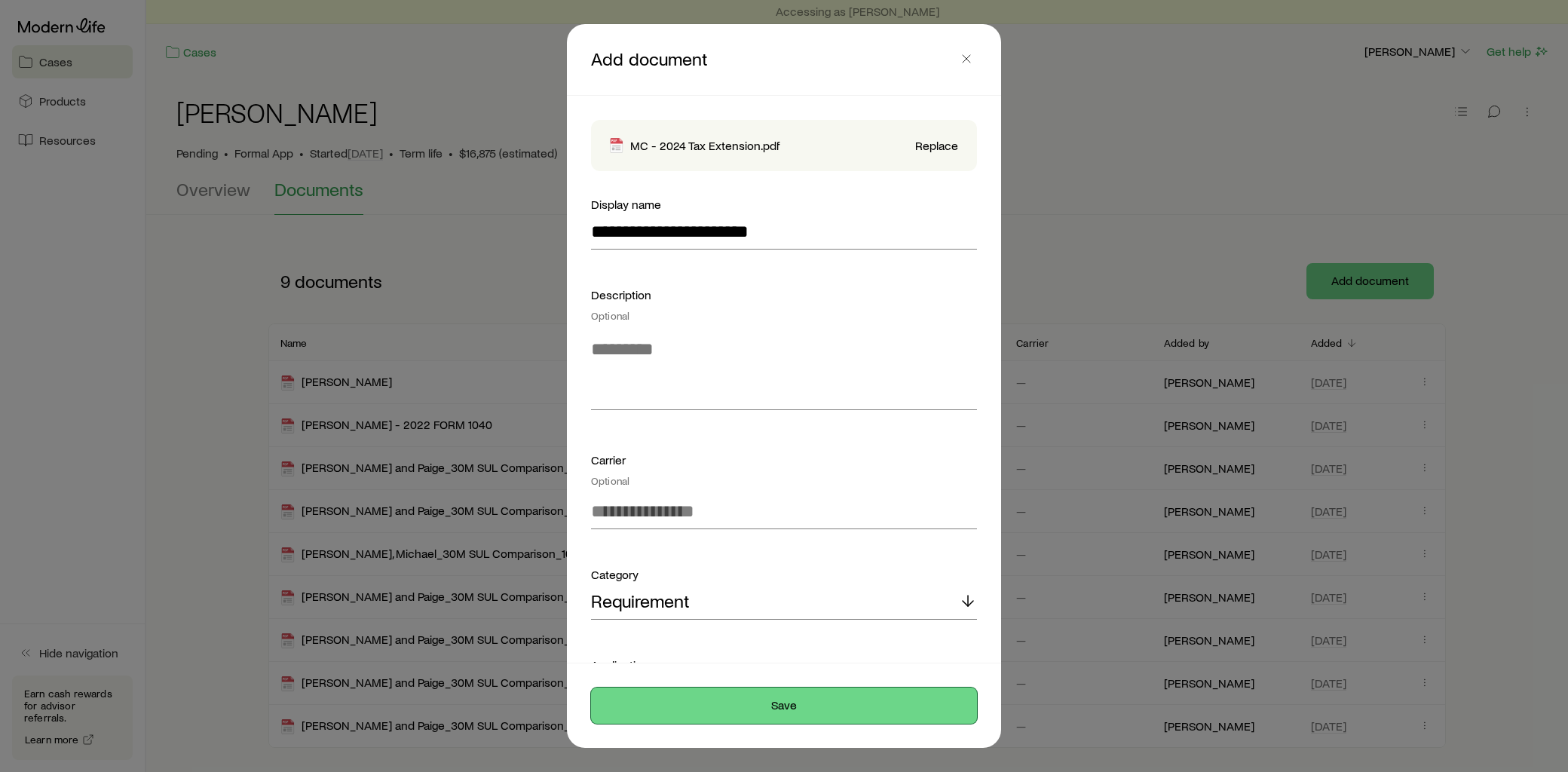
click at [792, 704] on button "Save" at bounding box center [784, 705] width 386 height 37
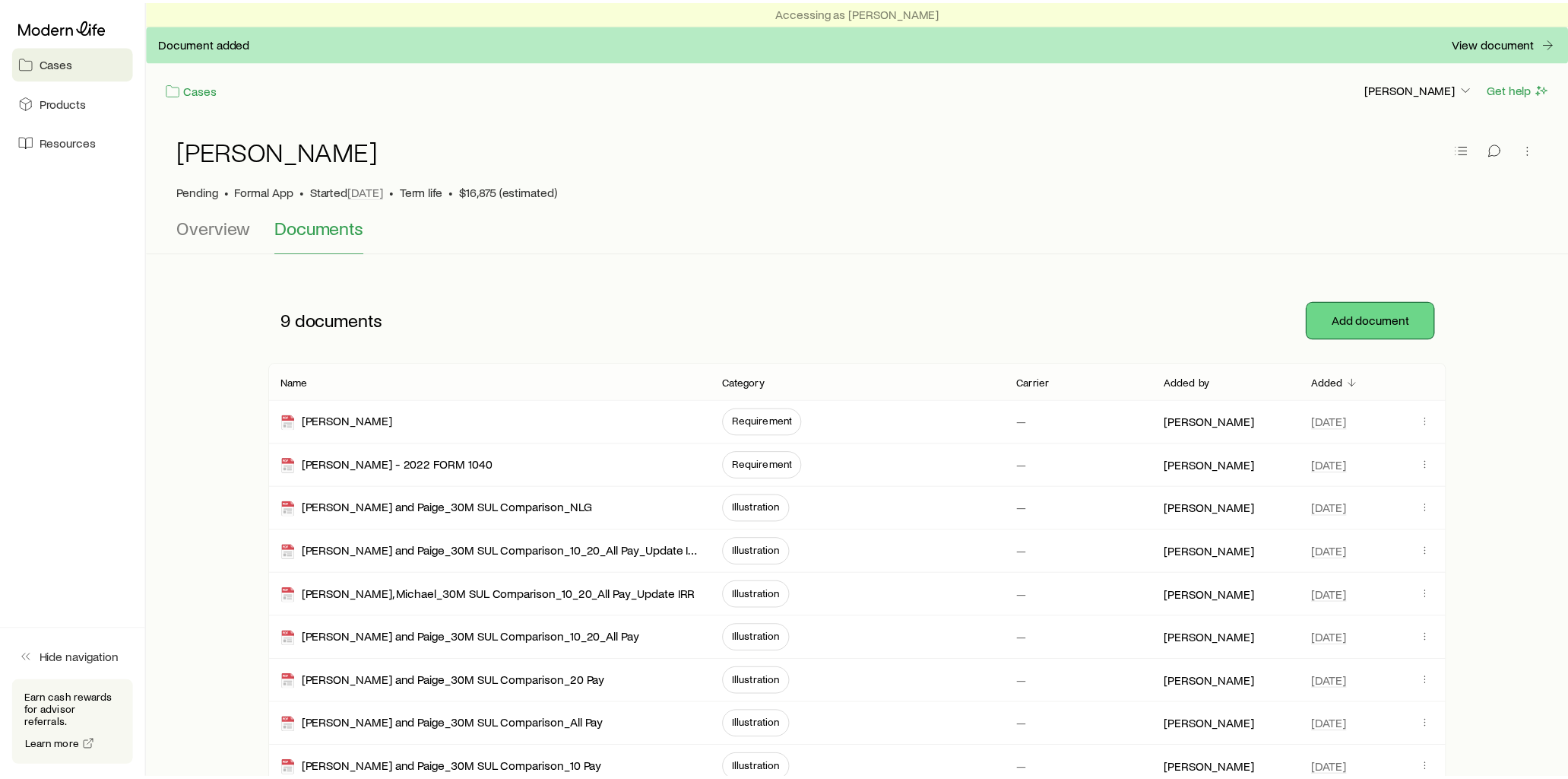
scroll to position [86, 0]
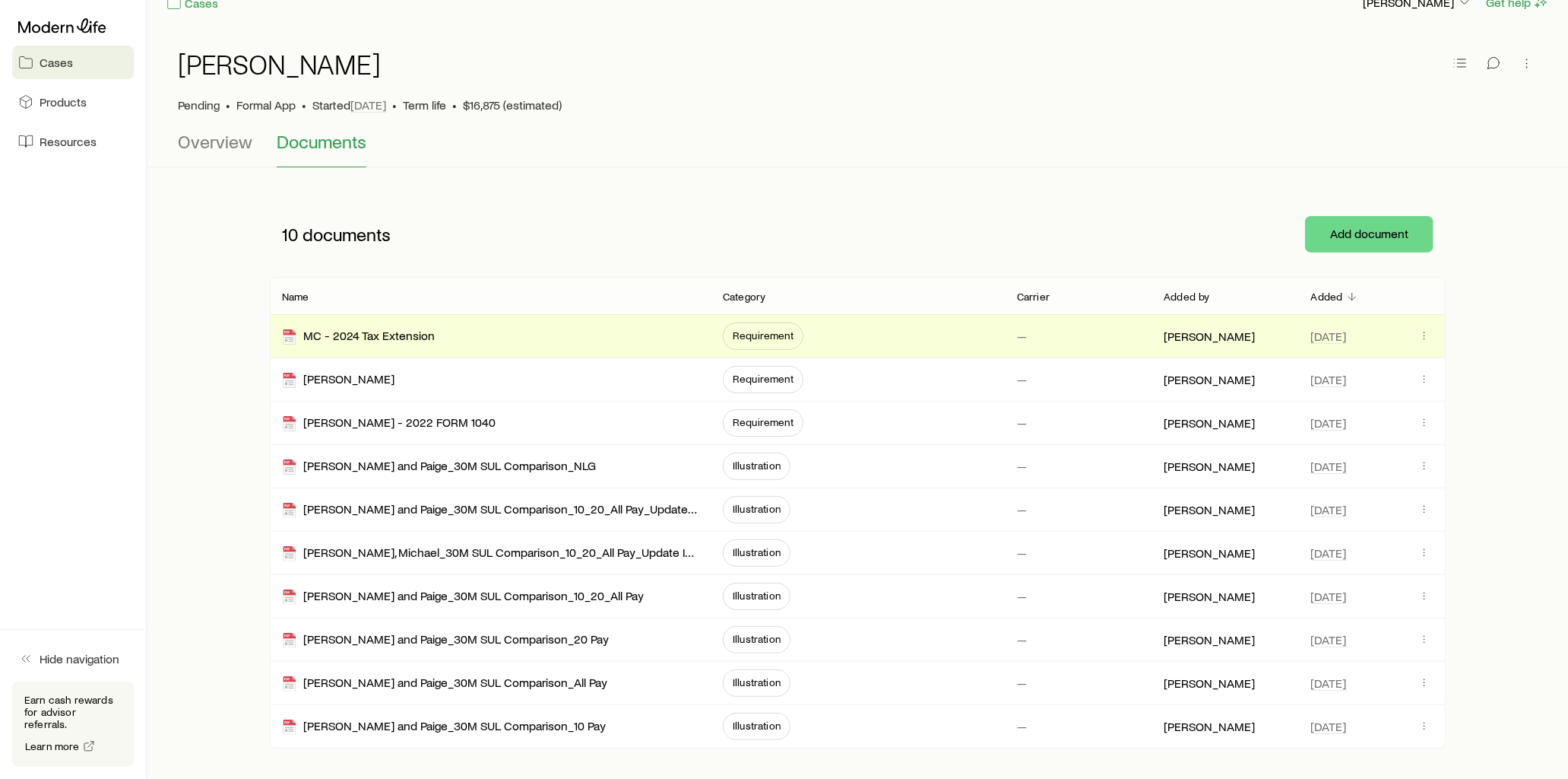
click at [1131, 177] on div "[PERSON_NAME] App • Started [DATE] • Term life • $16,875 (estimated) Overview D…" at bounding box center [857, 401] width 1421 height 742
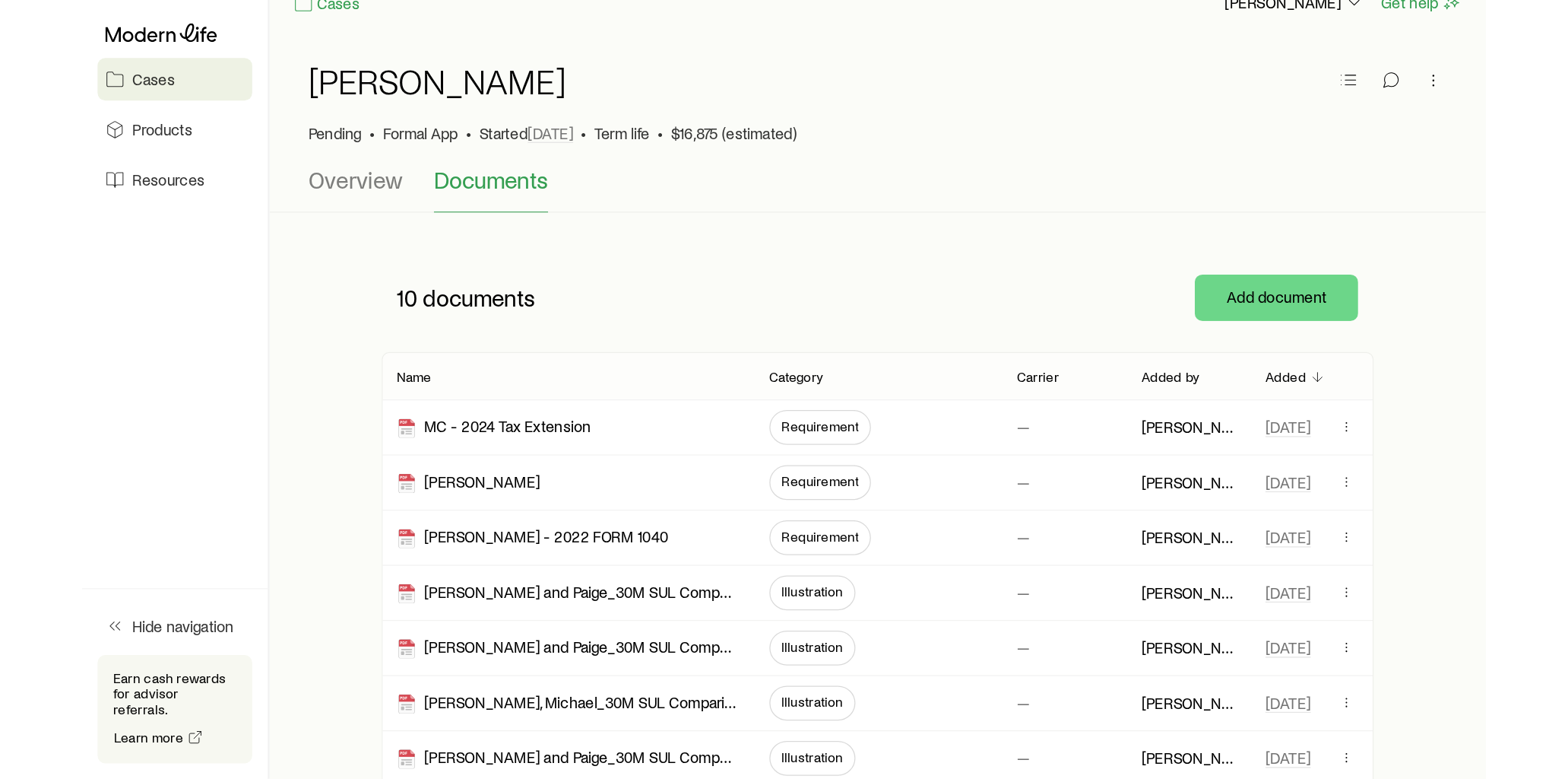
scroll to position [28, 0]
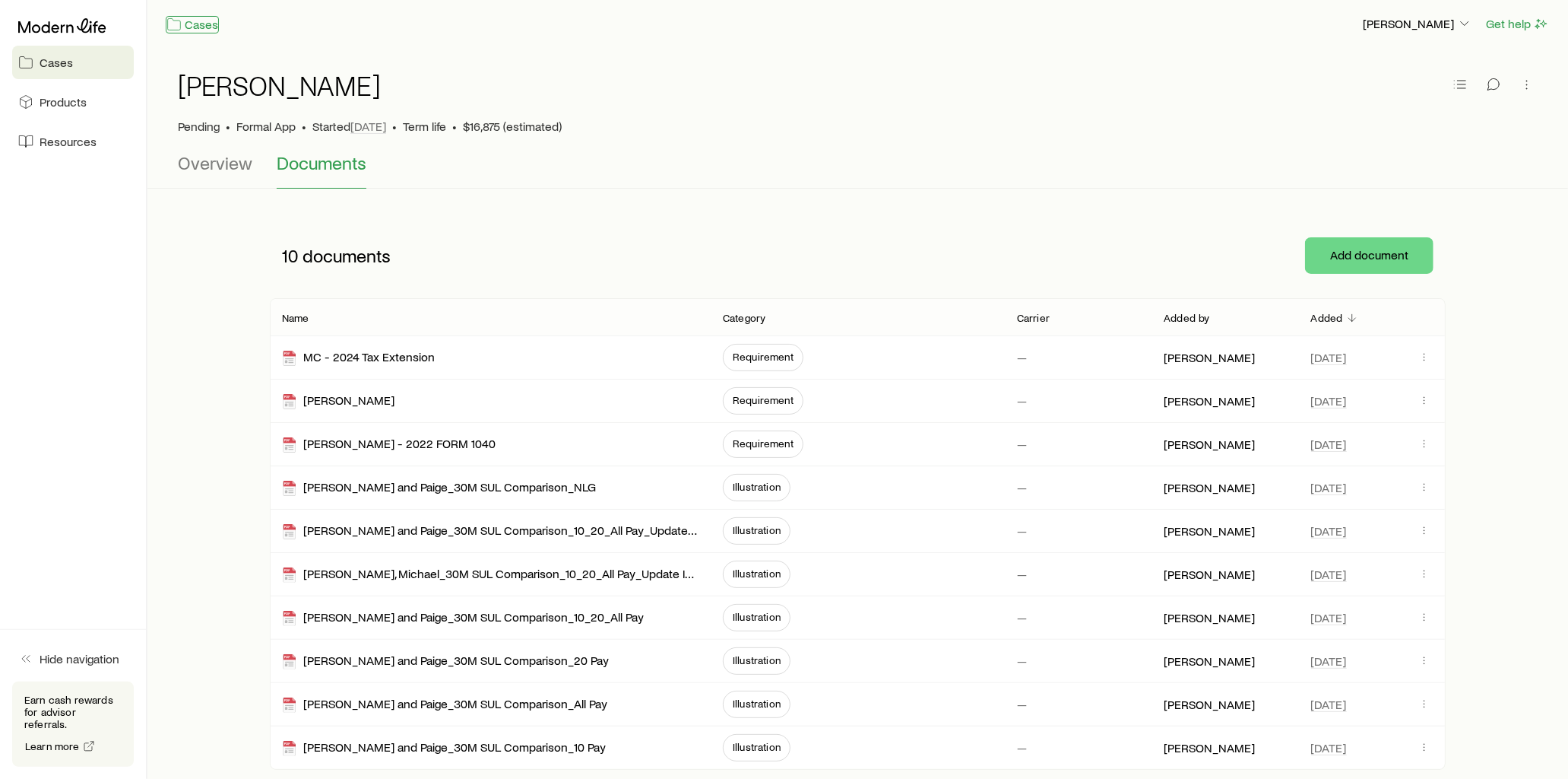
click at [185, 26] on link "Cases" at bounding box center [192, 24] width 53 height 17
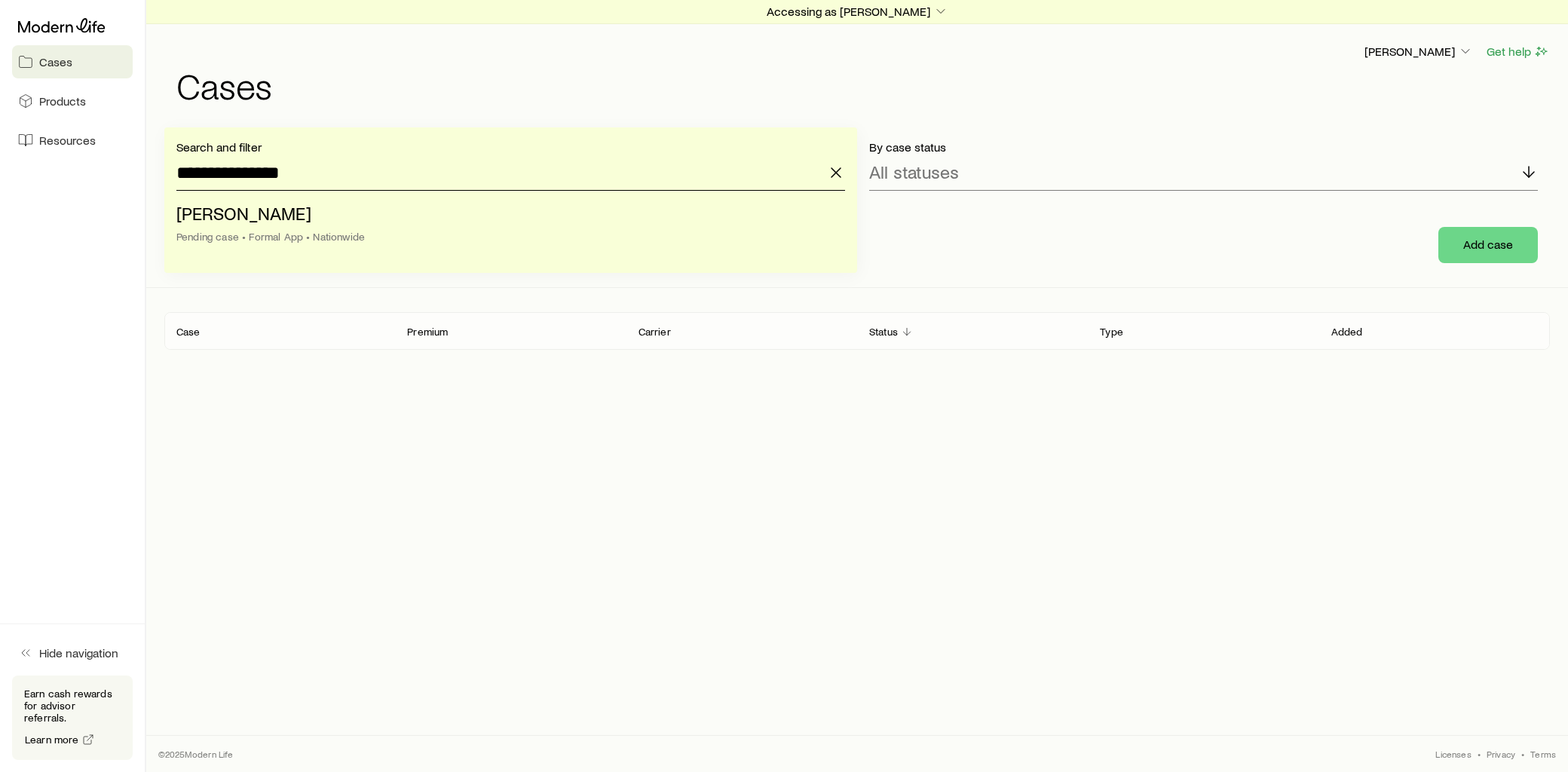
drag, startPoint x: 305, startPoint y: 175, endPoint x: 121, endPoint y: 179, distance: 184.0
click at [121, 179] on div "**********" at bounding box center [784, 386] width 1568 height 772
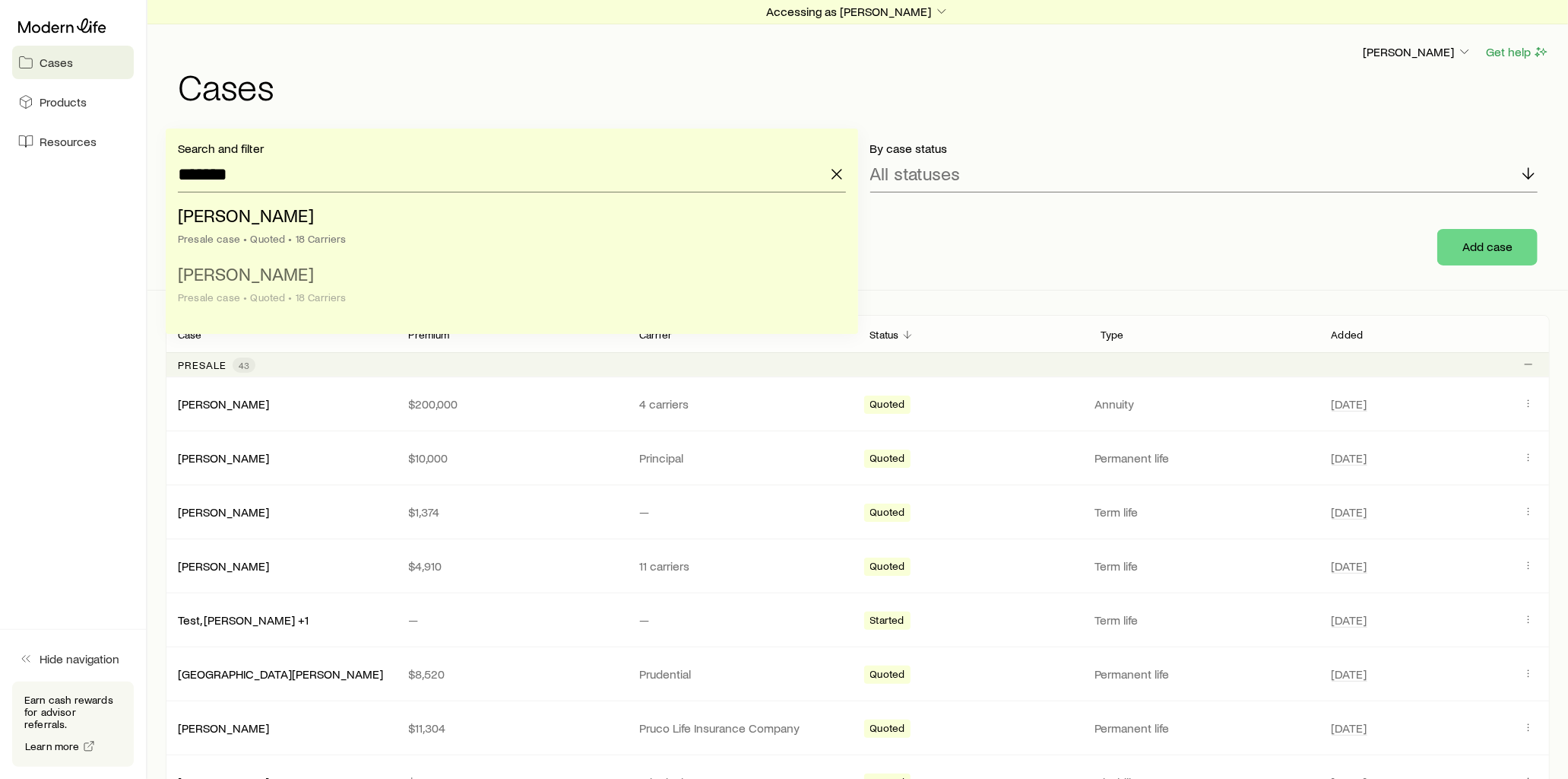
click at [281, 280] on li "[PERSON_NAME] Presale case • Quoted • 18 Carriers" at bounding box center [507, 286] width 659 height 58
type input "**********"
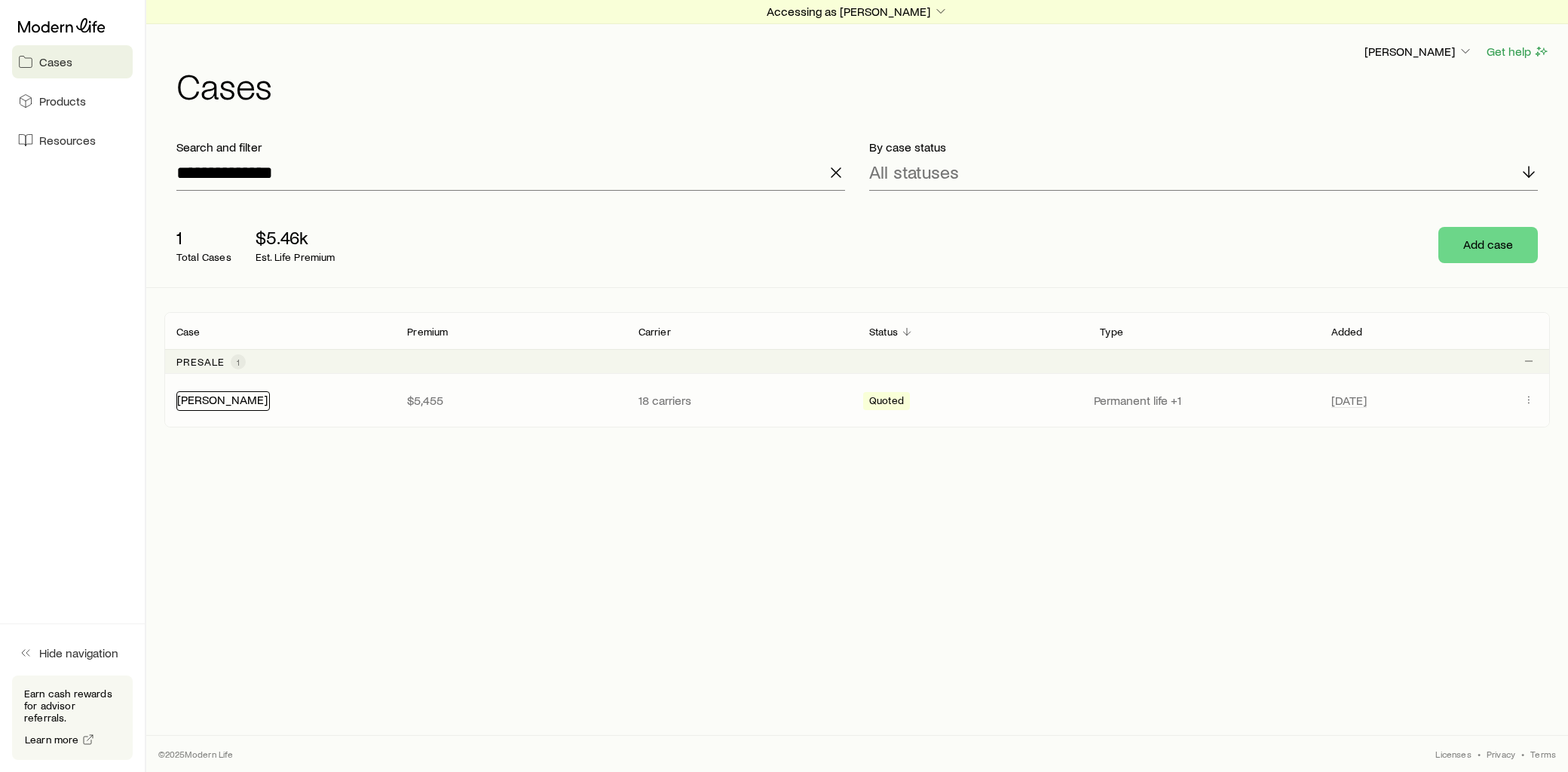
click at [235, 400] on link "[PERSON_NAME]" at bounding box center [222, 399] width 90 height 15
